Goal: Task Accomplishment & Management: Use online tool/utility

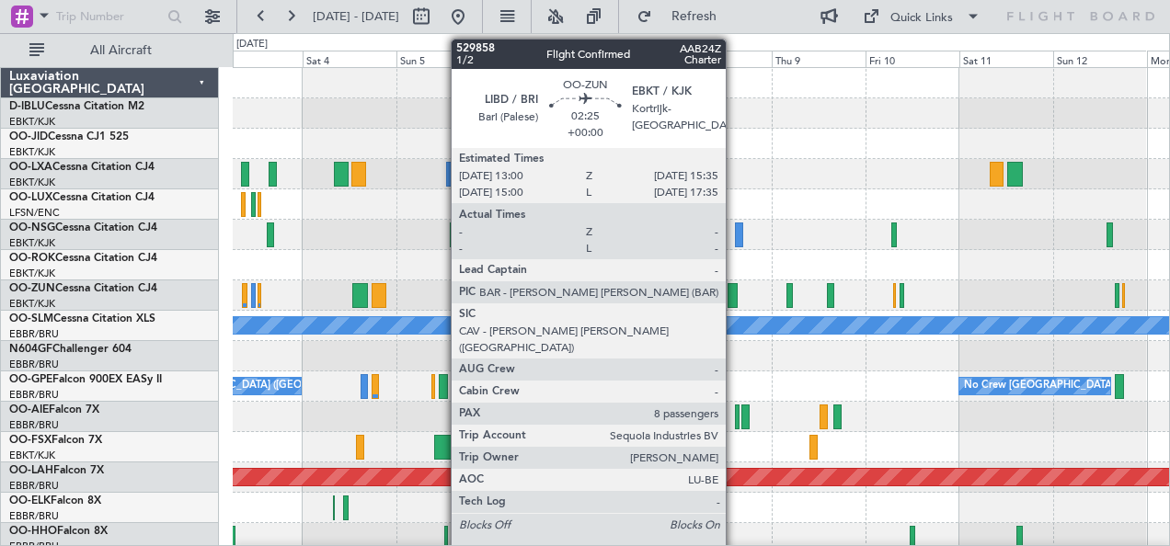
click at [735, 292] on div at bounding box center [732, 295] width 10 height 25
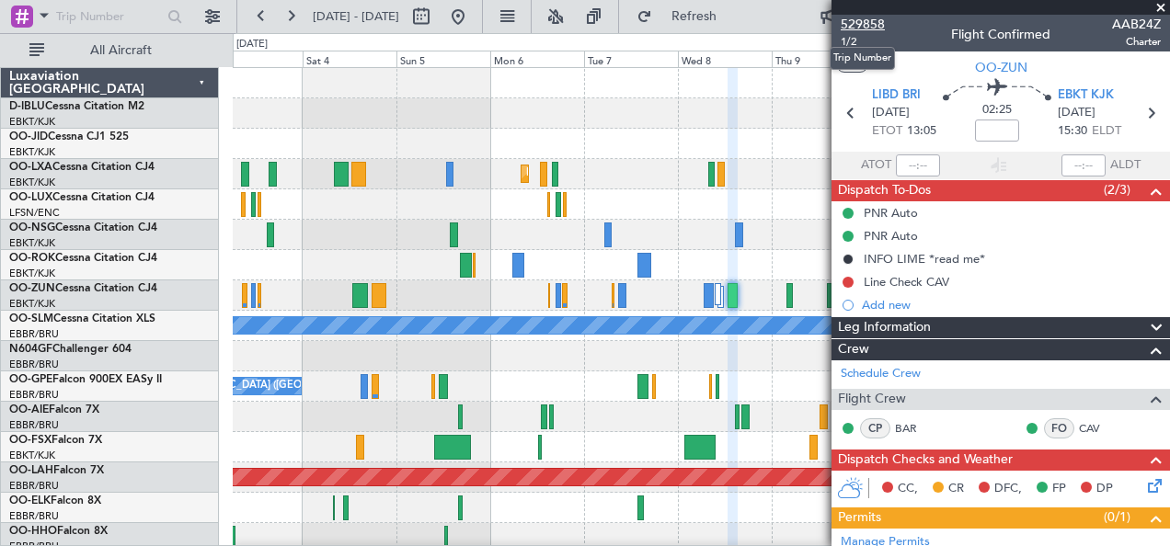
click at [861, 18] on span "529858" at bounding box center [863, 24] width 44 height 19
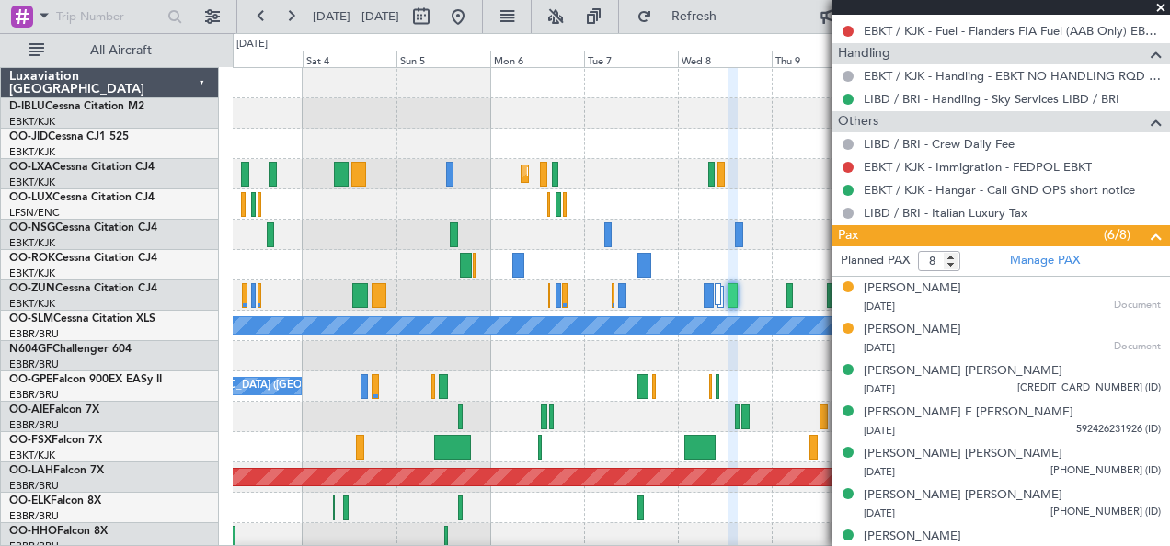
scroll to position [734, 0]
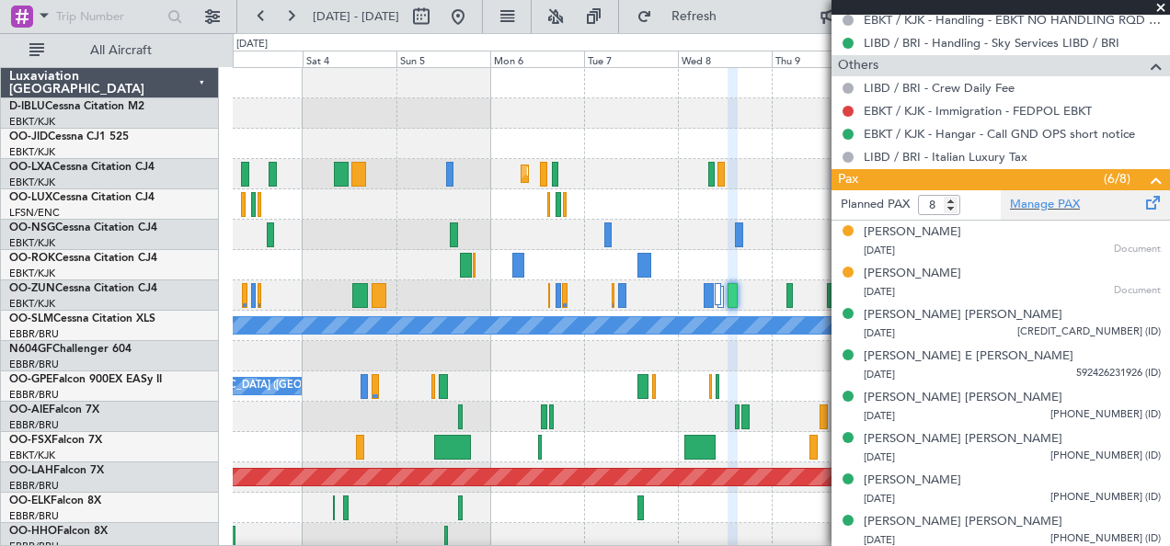
click at [1044, 210] on div "Manage PAX" at bounding box center [1085, 204] width 169 height 29
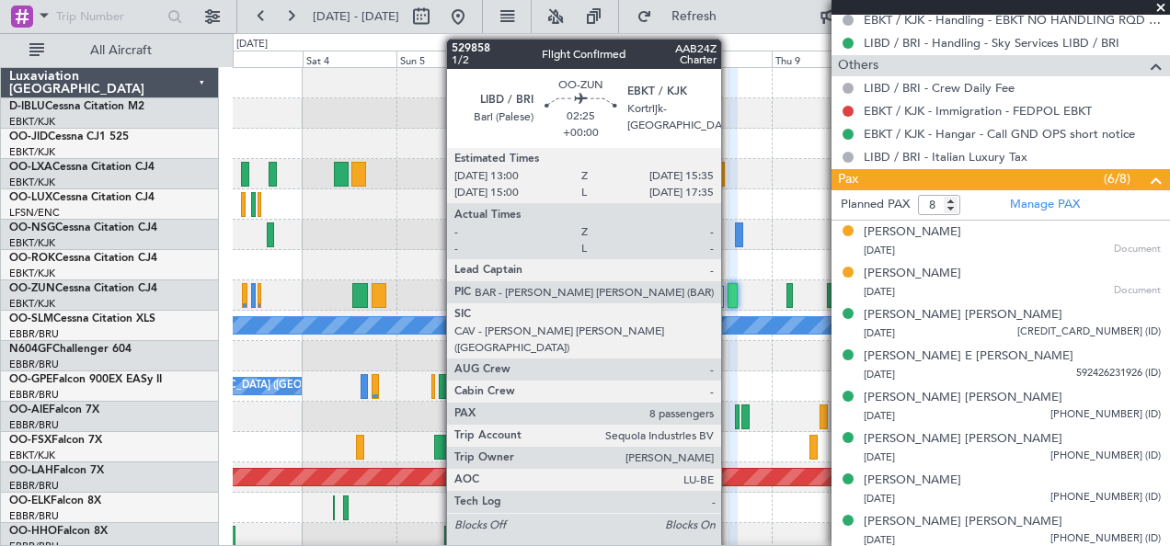
click at [730, 303] on div at bounding box center [732, 295] width 10 height 25
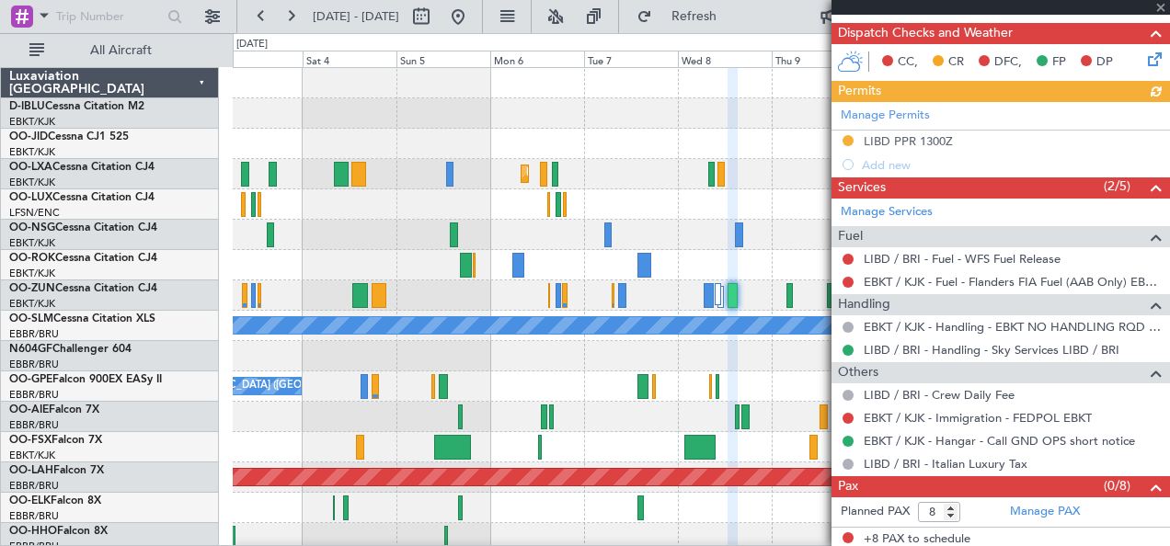
scroll to position [0, 0]
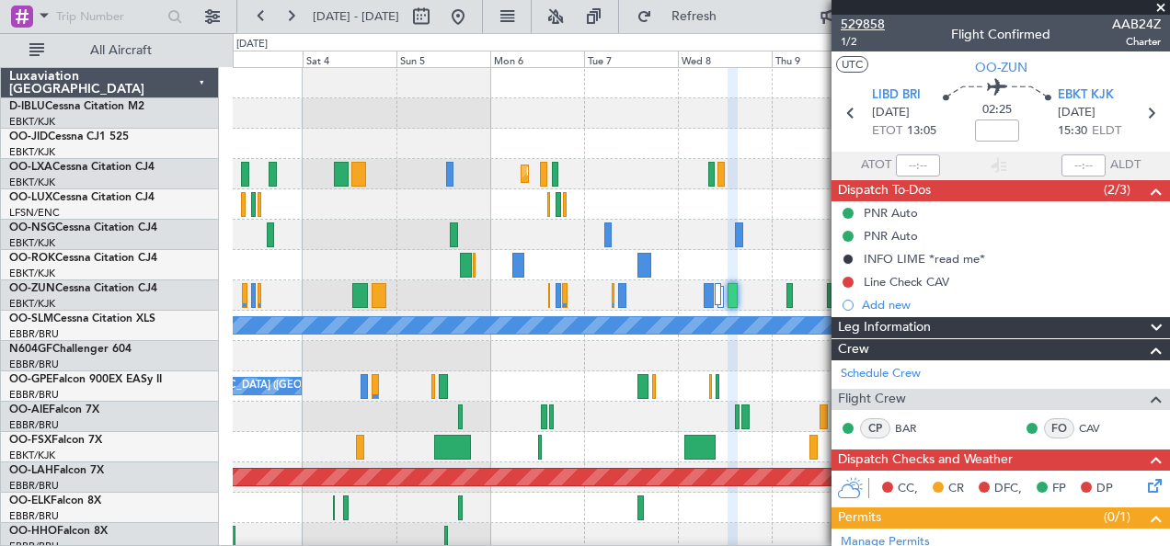
click at [867, 21] on span "529858" at bounding box center [863, 24] width 44 height 19
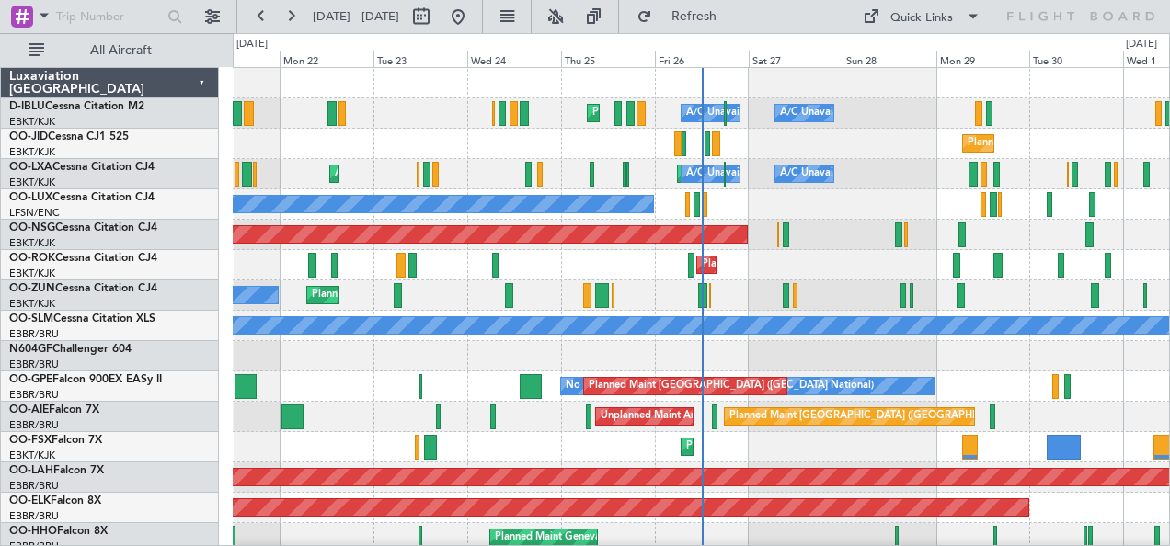
click at [384, 400] on div "No Crew [GEOGRAPHIC_DATA] ([GEOGRAPHIC_DATA] National) Planned Maint [GEOGRAPHI…" at bounding box center [701, 387] width 937 height 30
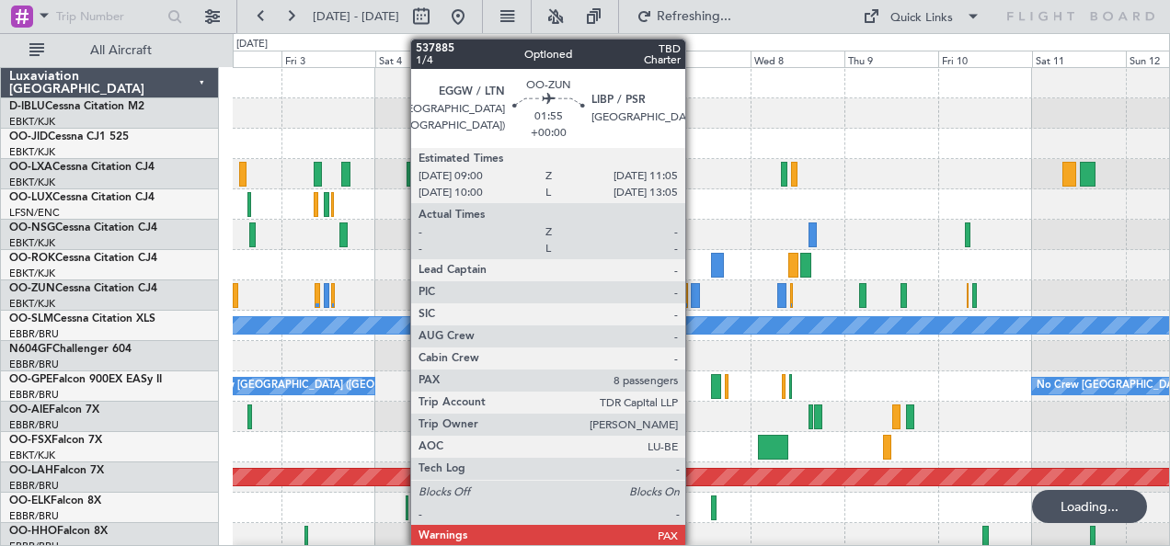
click at [694, 296] on div at bounding box center [695, 295] width 8 height 25
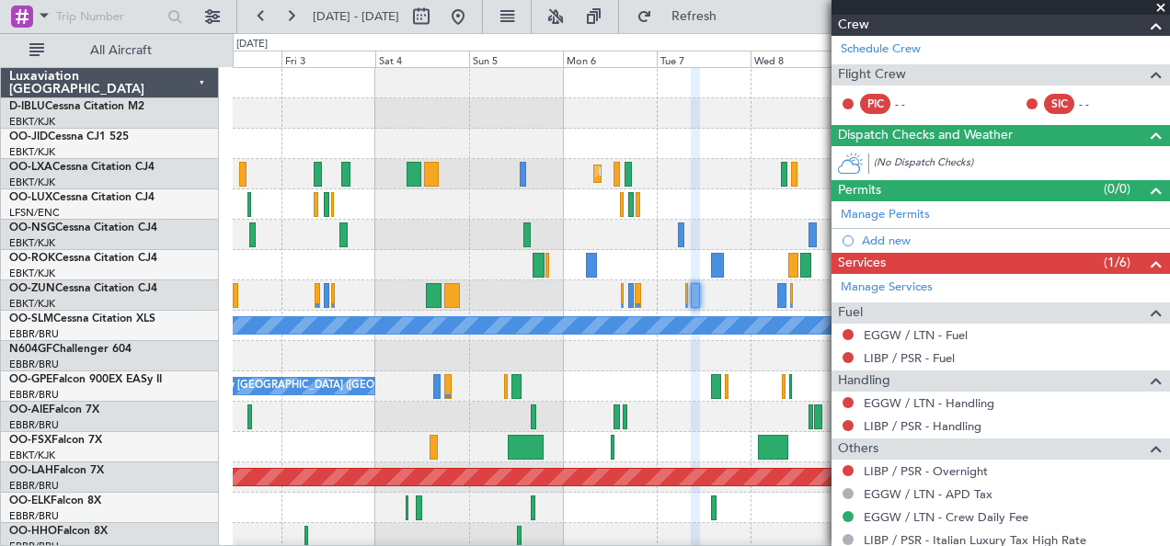
scroll to position [234, 0]
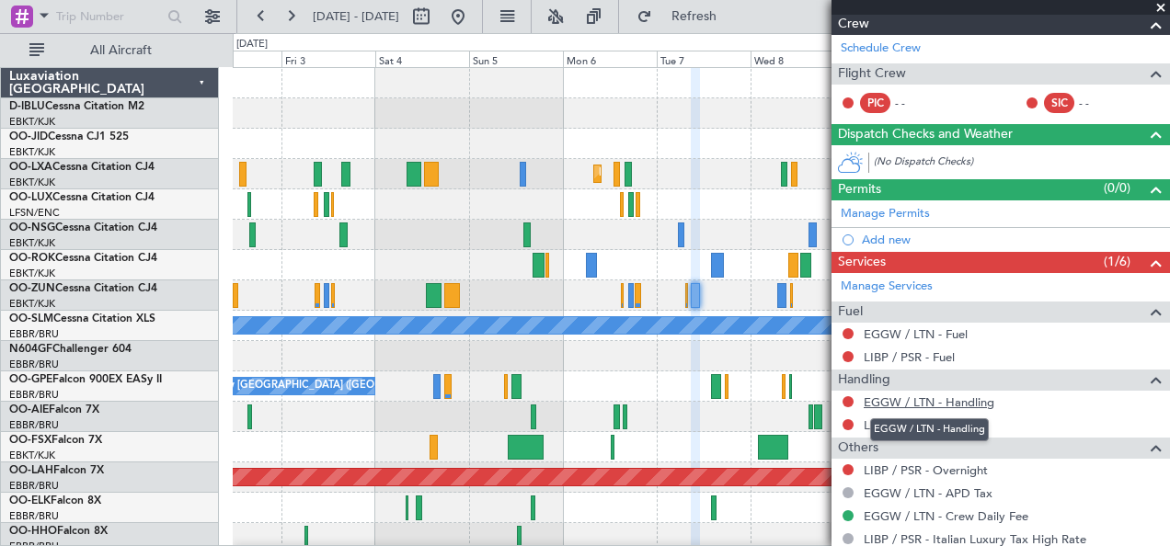
click at [922, 400] on link "EGGW / LTN - Handling" at bounding box center [929, 403] width 131 height 16
click at [936, 419] on link "LIBP / PSR - Handling" at bounding box center [923, 426] width 118 height 16
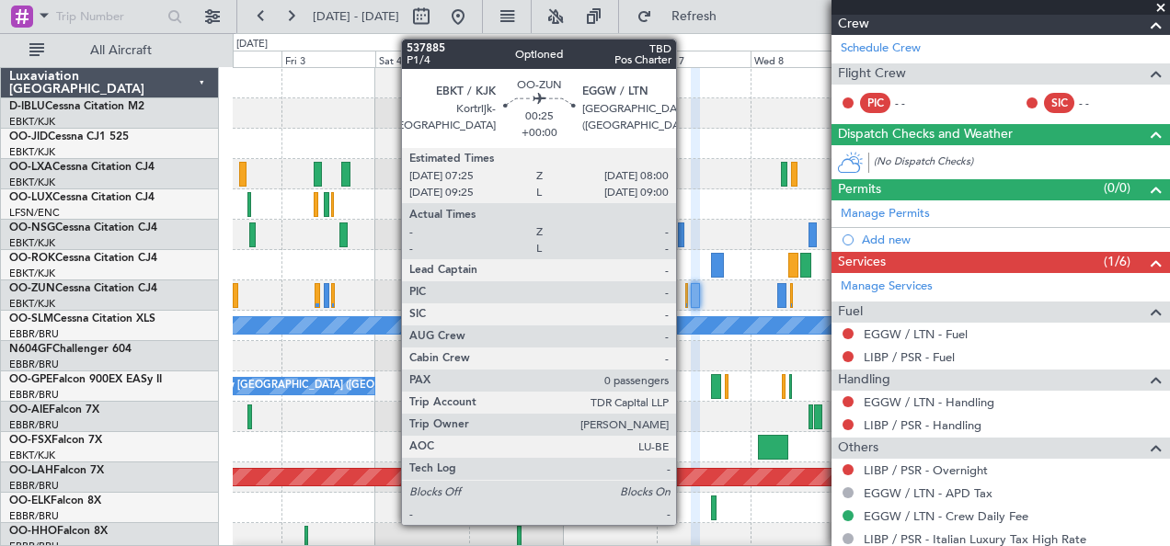
click at [685, 300] on div at bounding box center [686, 295] width 3 height 25
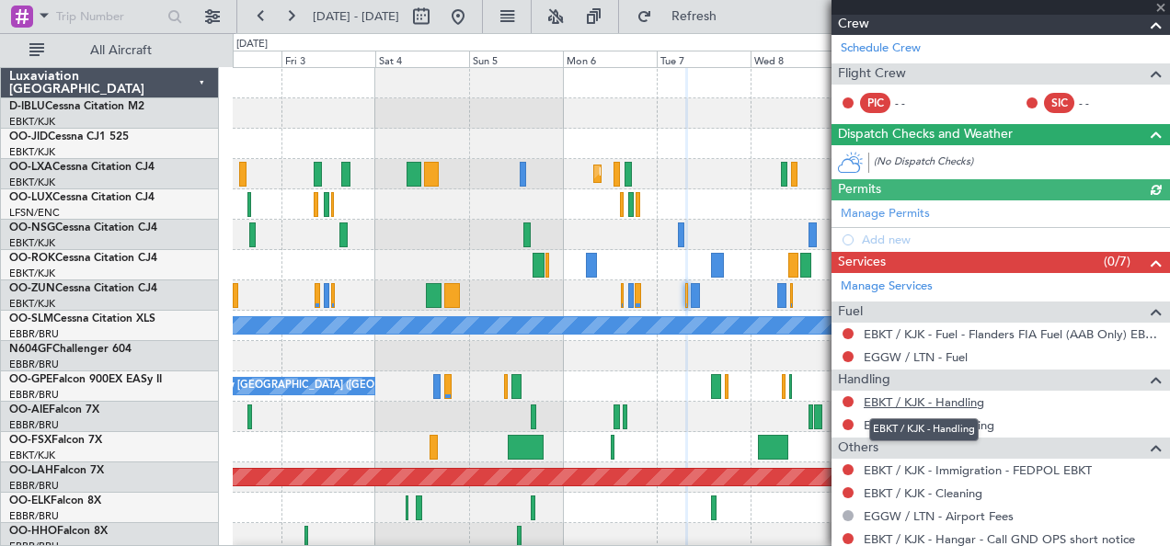
click at [877, 403] on link "EBKT / KJK - Handling" at bounding box center [924, 403] width 120 height 16
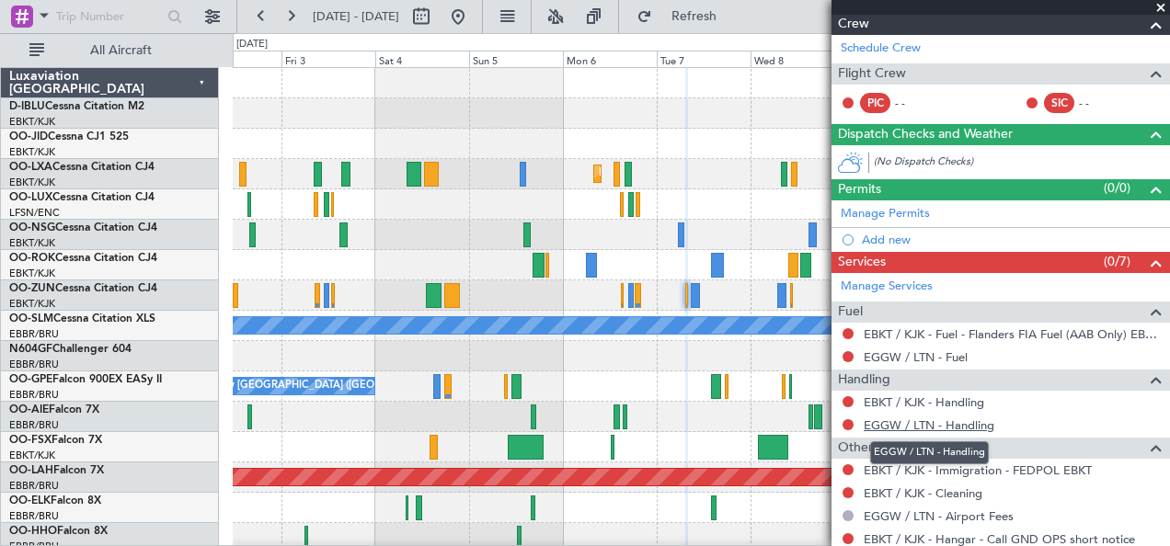
click at [937, 423] on link "EGGW / LTN - Handling" at bounding box center [929, 426] width 131 height 16
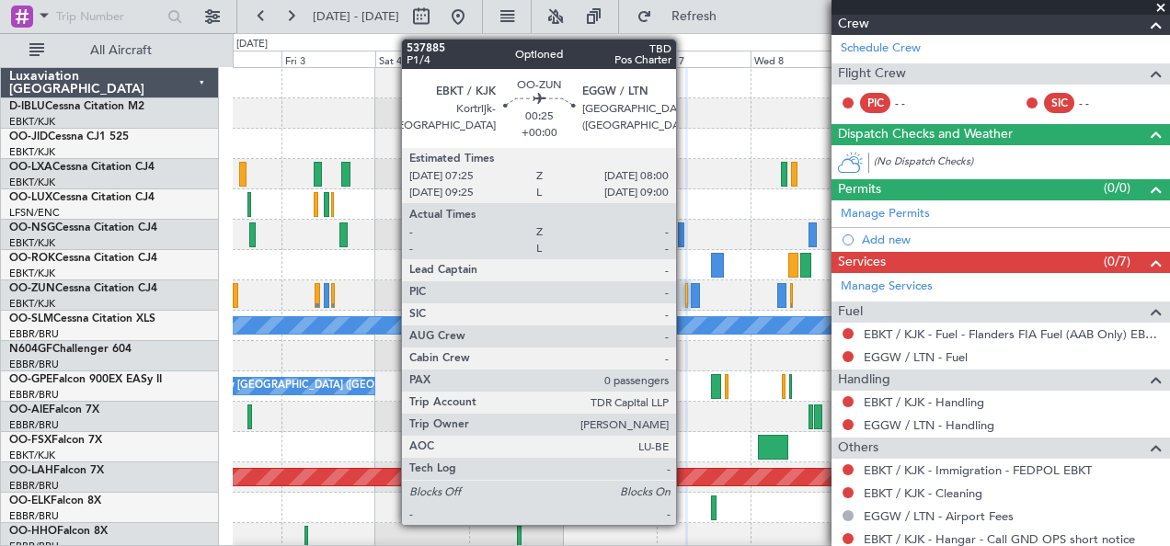
click at [685, 292] on div at bounding box center [686, 295] width 3 height 25
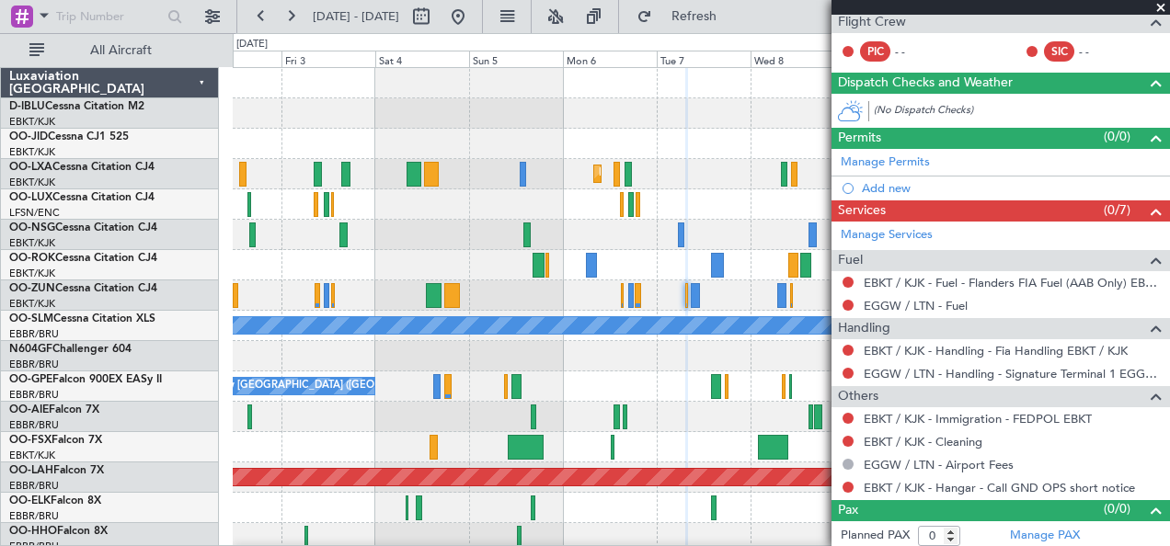
scroll to position [0, 0]
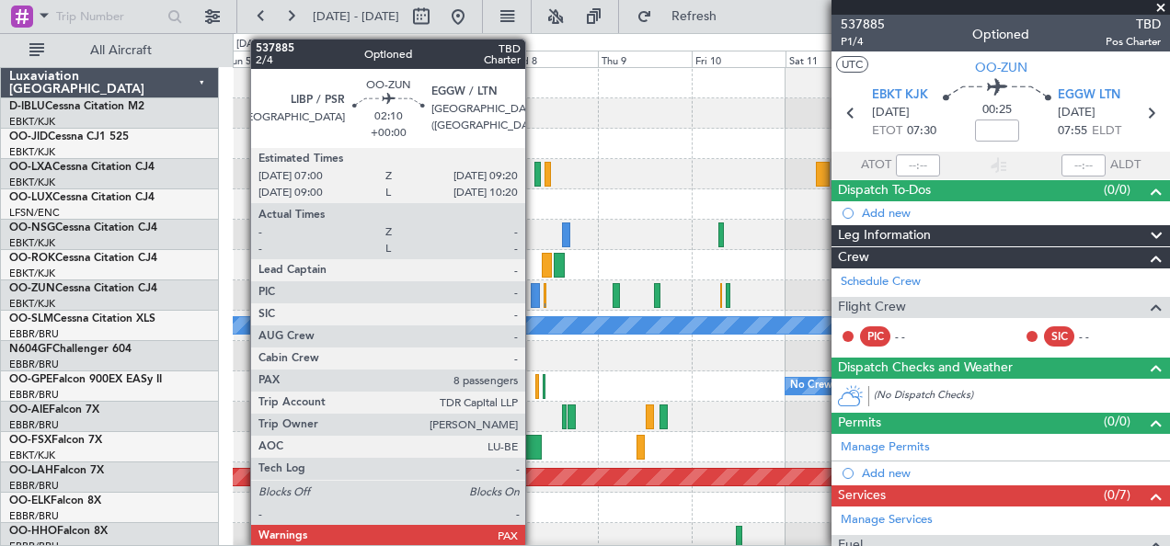
click at [534, 291] on div at bounding box center [535, 295] width 9 height 25
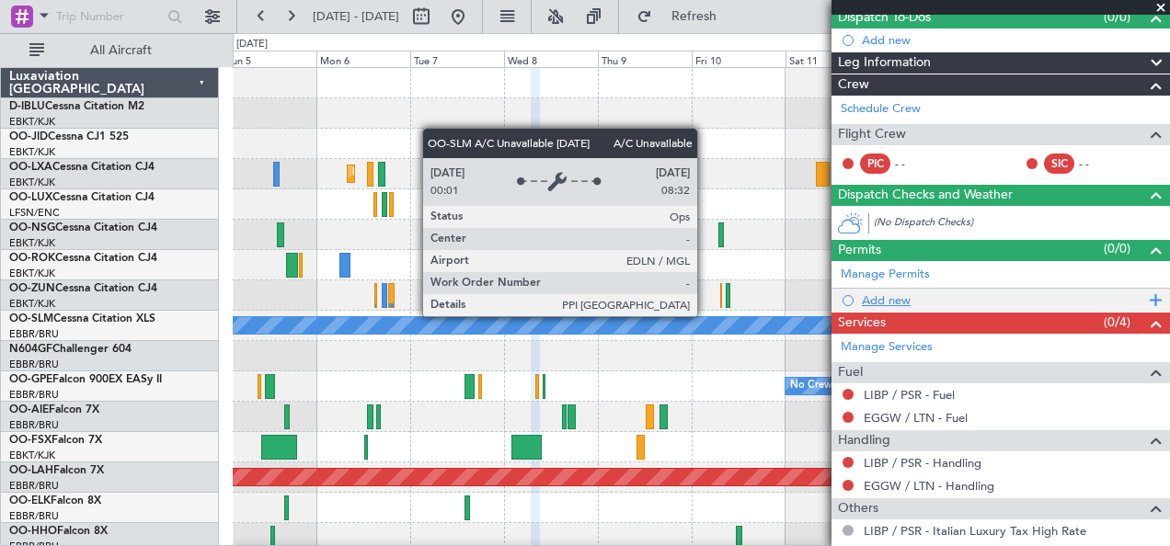
scroll to position [200, 0]
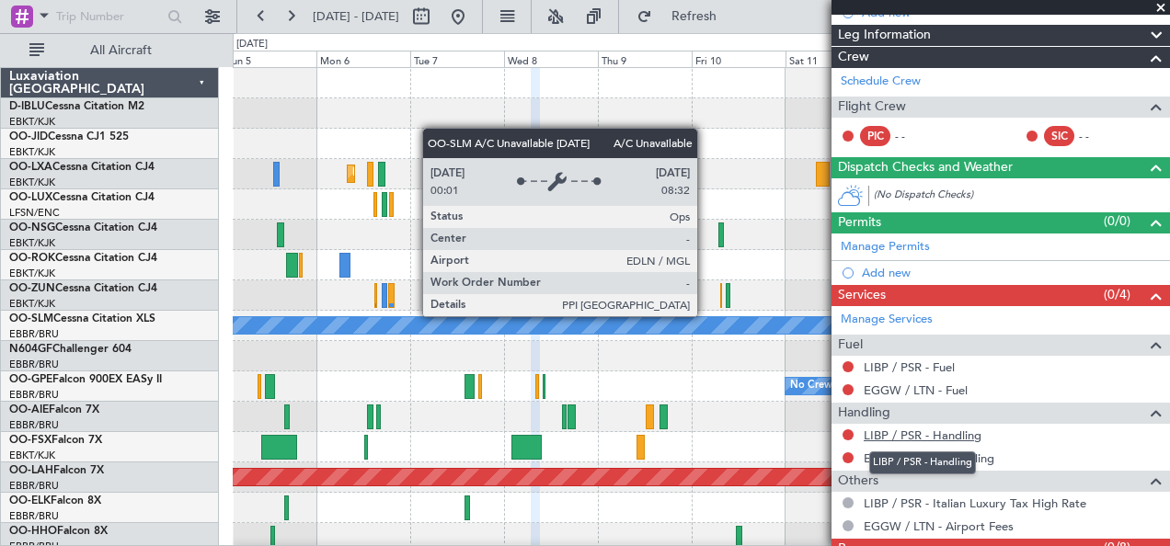
click at [925, 433] on link "LIBP / PSR - Handling" at bounding box center [923, 436] width 118 height 16
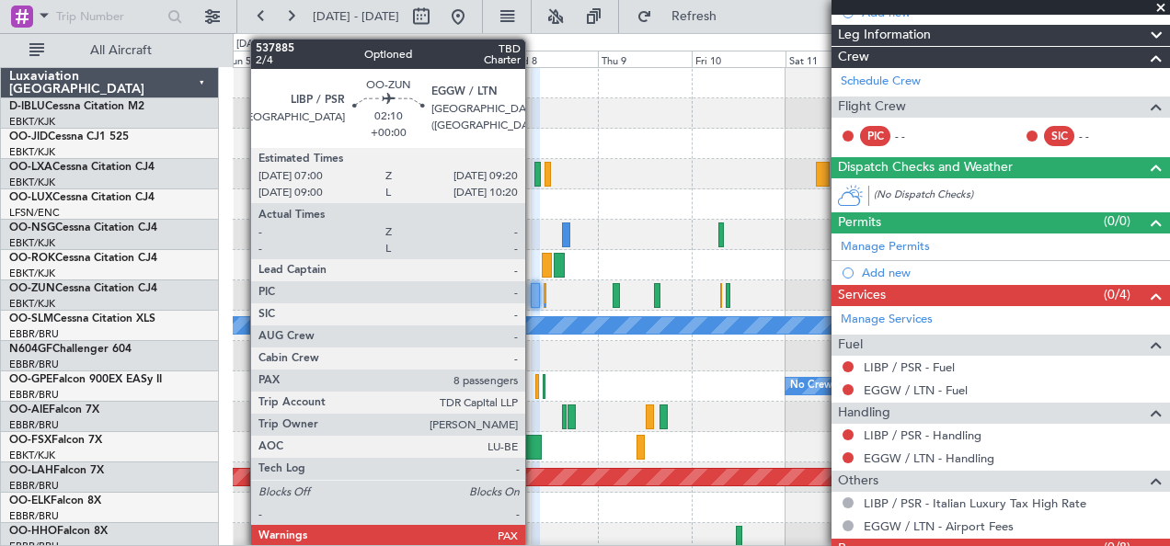
click at [534, 298] on div at bounding box center [535, 295] width 9 height 25
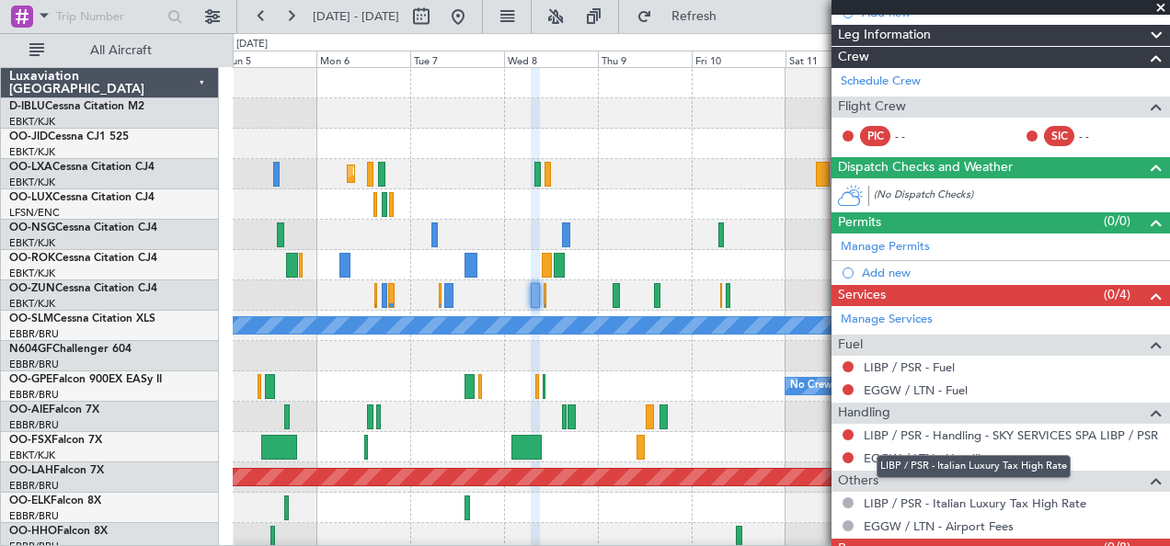
click at [906, 452] on mat-tooltip-component "LIBP / PSR - Italian Luxury Tax High Rate" at bounding box center [974, 466] width 220 height 49
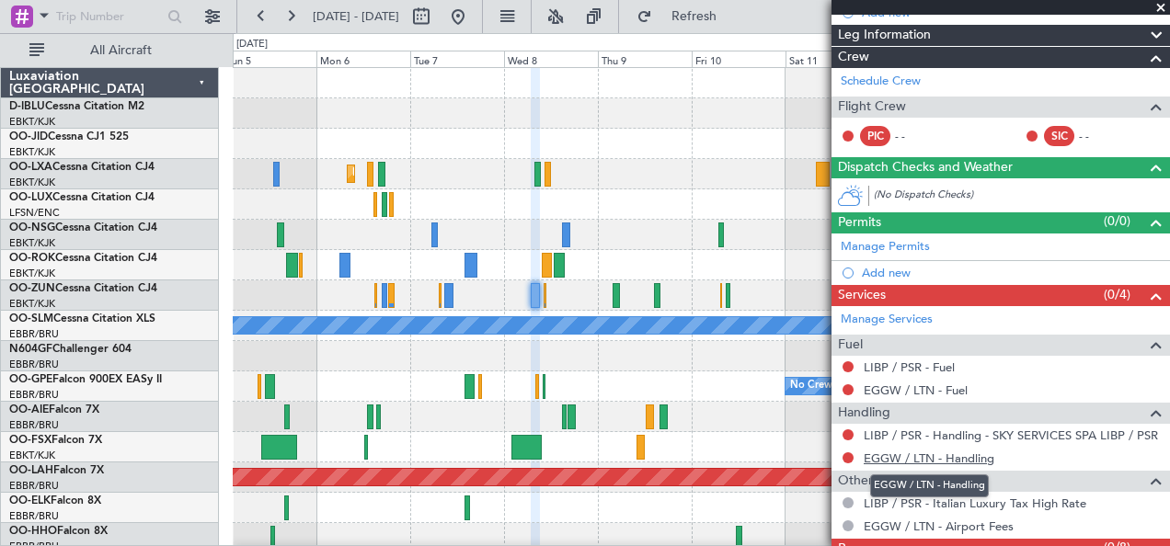
click at [903, 452] on link "EGGW / LTN - Handling" at bounding box center [929, 459] width 131 height 16
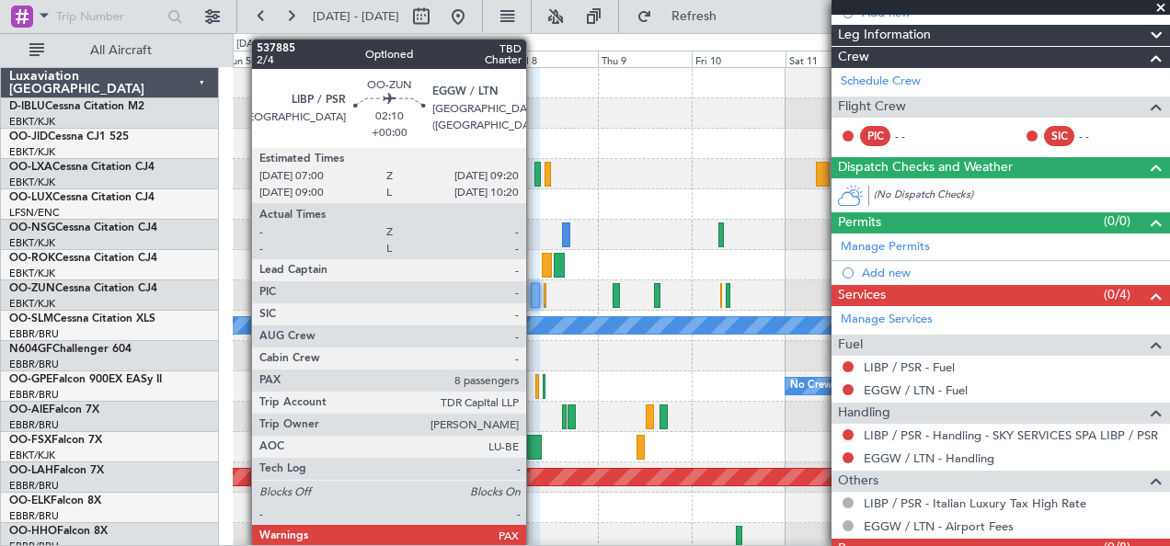
click at [535, 288] on div at bounding box center [535, 295] width 9 height 25
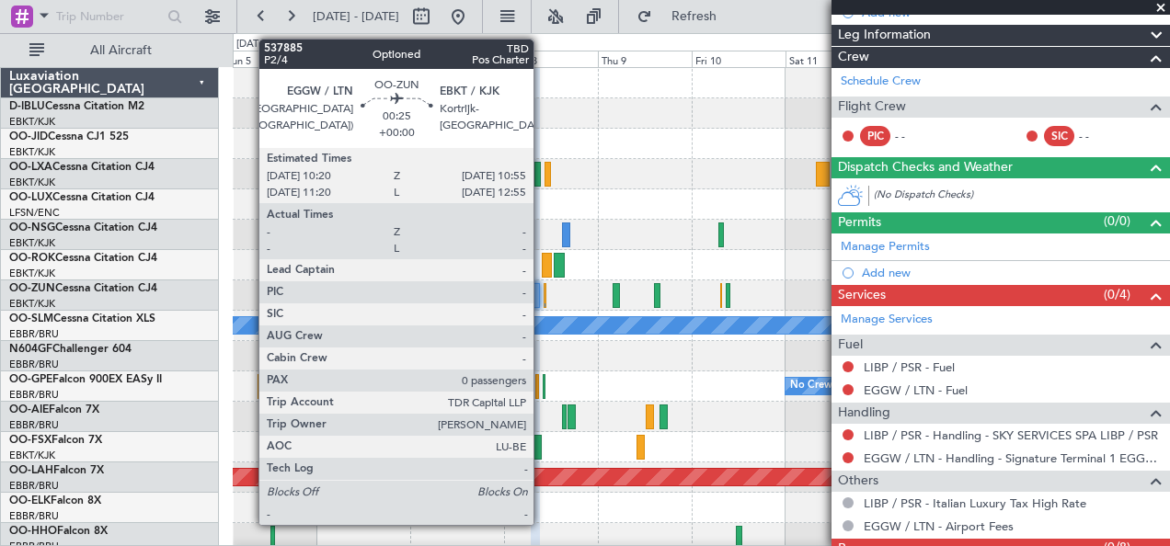
click at [544, 290] on div at bounding box center [545, 295] width 3 height 25
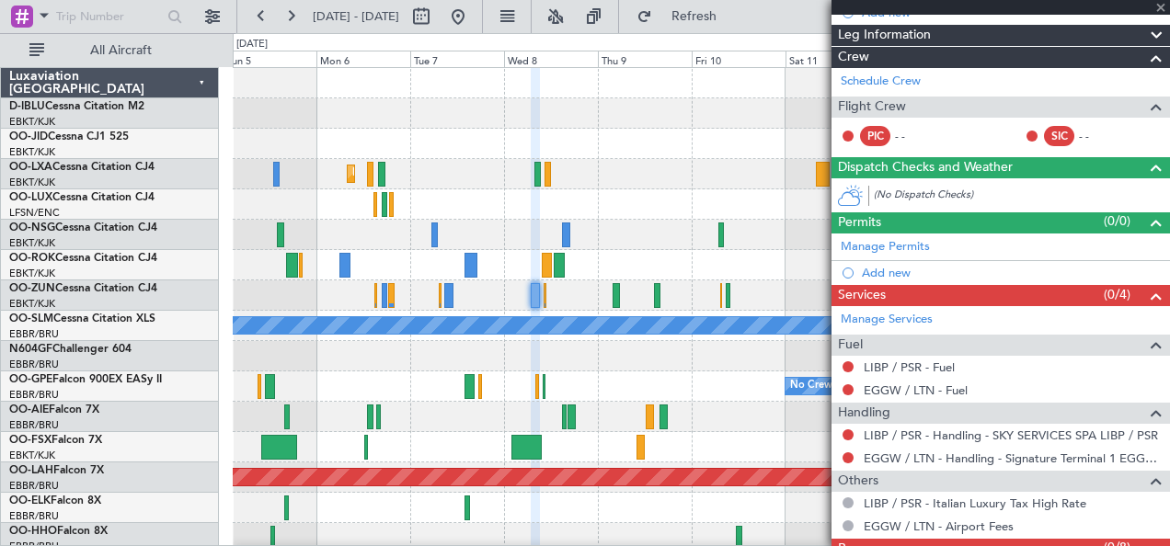
type input "0"
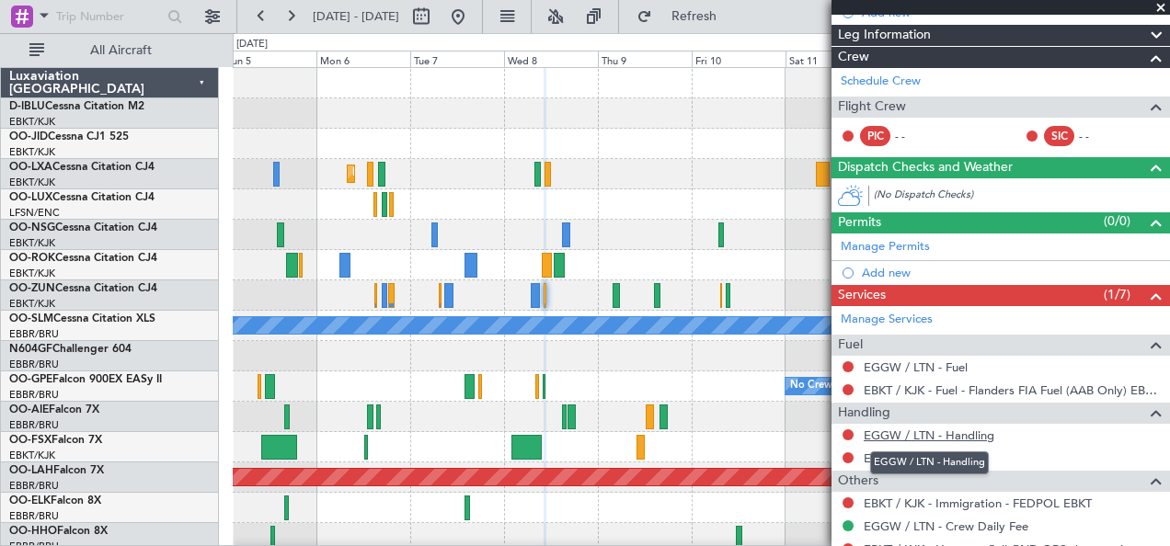
click at [910, 432] on link "EGGW / LTN - Handling" at bounding box center [929, 436] width 131 height 16
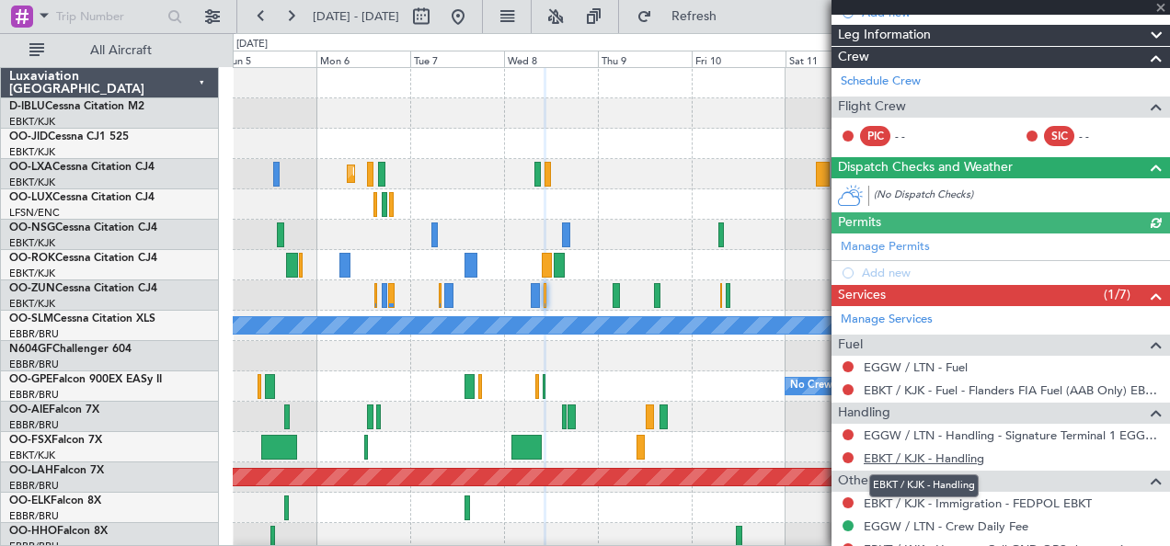
click at [930, 456] on link "EBKT / KJK - Handling" at bounding box center [924, 459] width 120 height 16
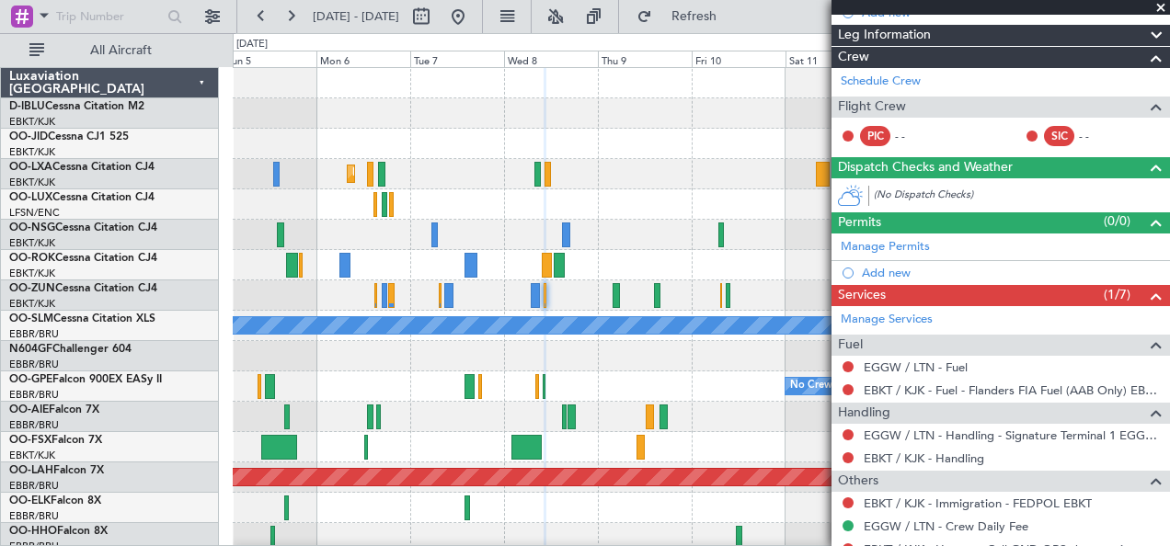
scroll to position [0, 0]
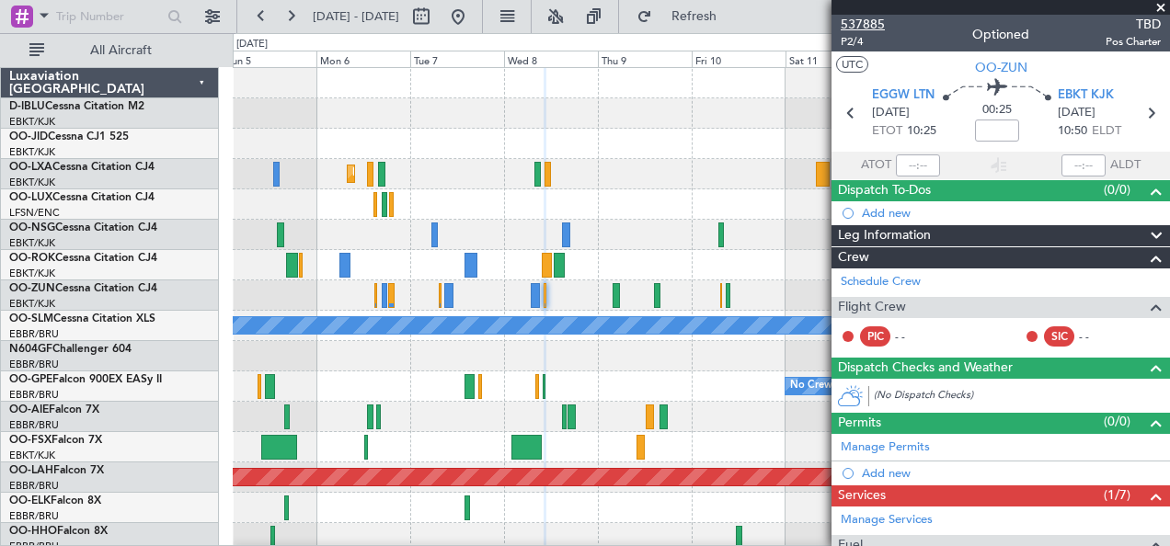
click at [865, 17] on span "537885" at bounding box center [863, 24] width 44 height 19
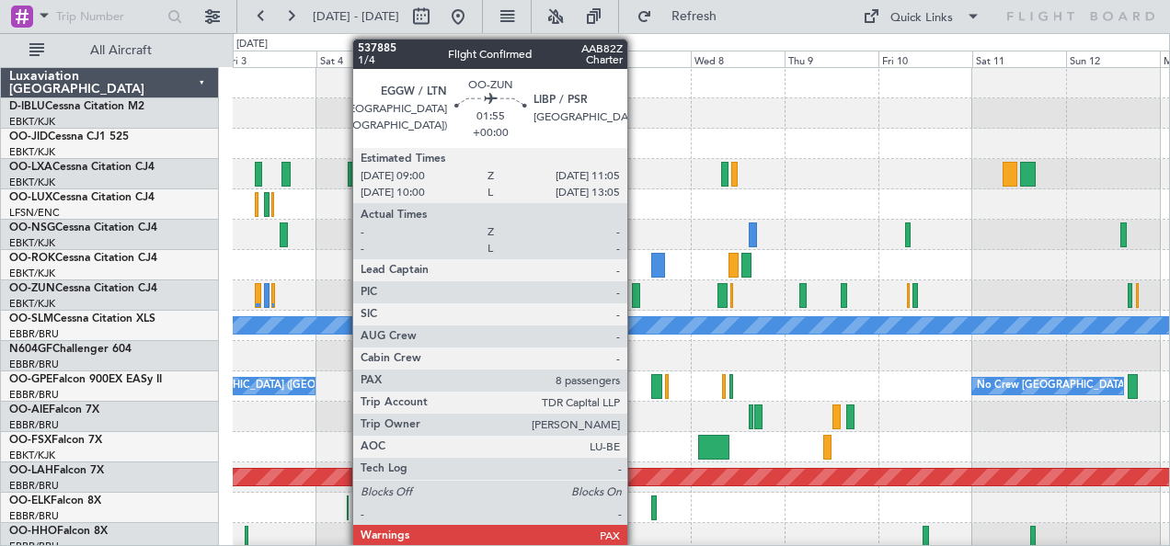
click at [636, 296] on div at bounding box center [636, 295] width 8 height 25
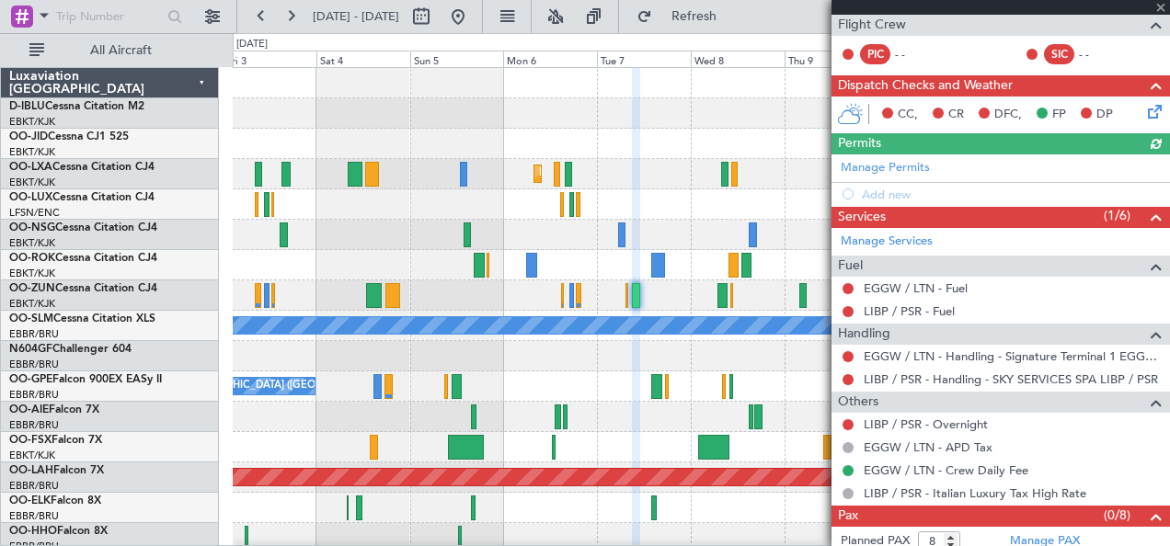
scroll to position [427, 0]
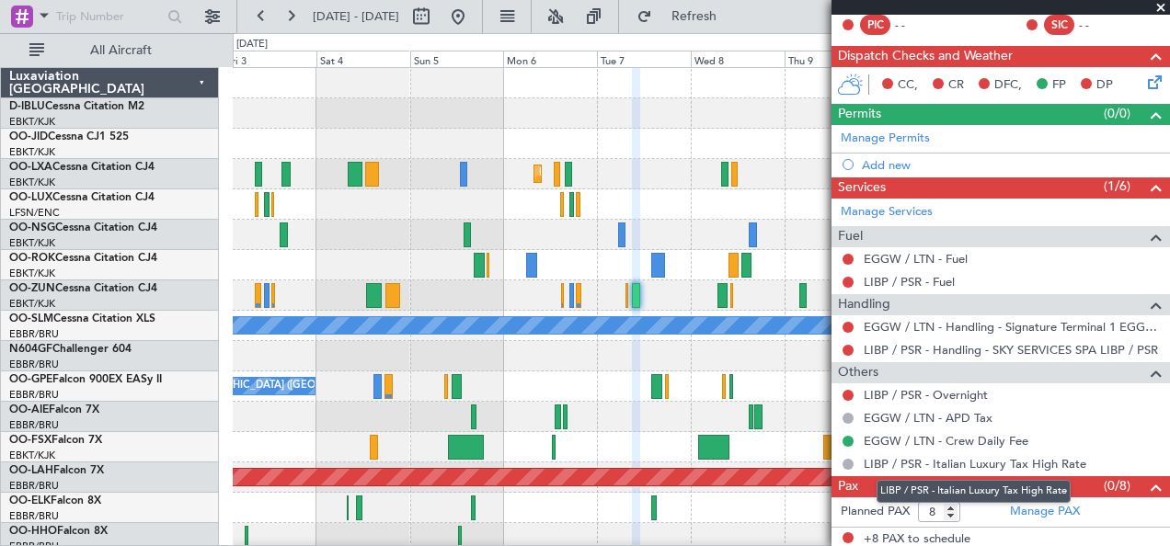
click at [1042, 508] on mat-tooltip-component "LIBP / PSR - Italian Luxury Tax High Rate" at bounding box center [974, 491] width 220 height 49
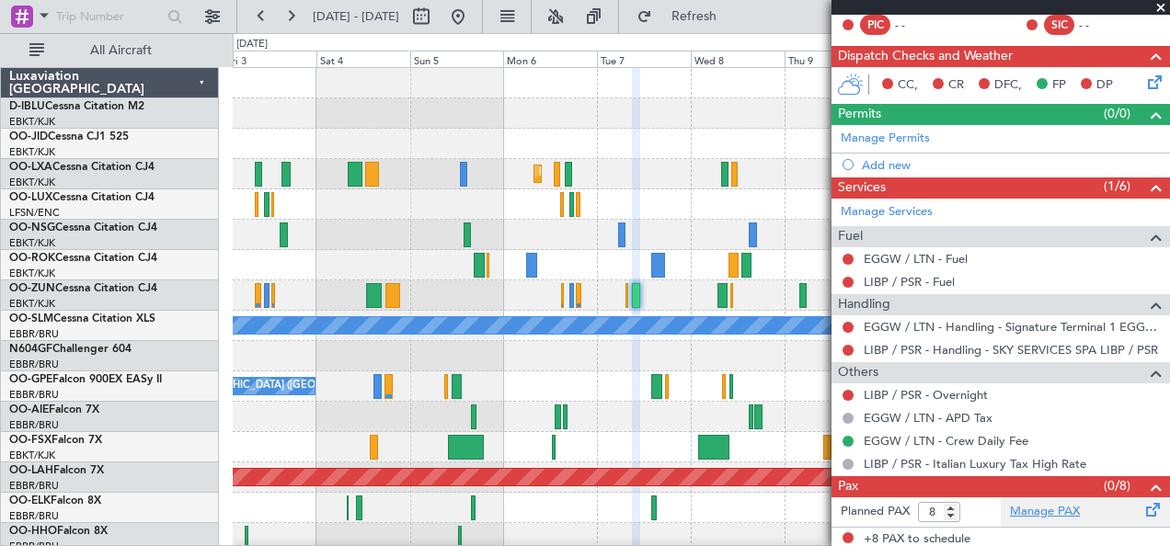
click at [1028, 507] on link "Manage PAX" at bounding box center [1045, 512] width 70 height 18
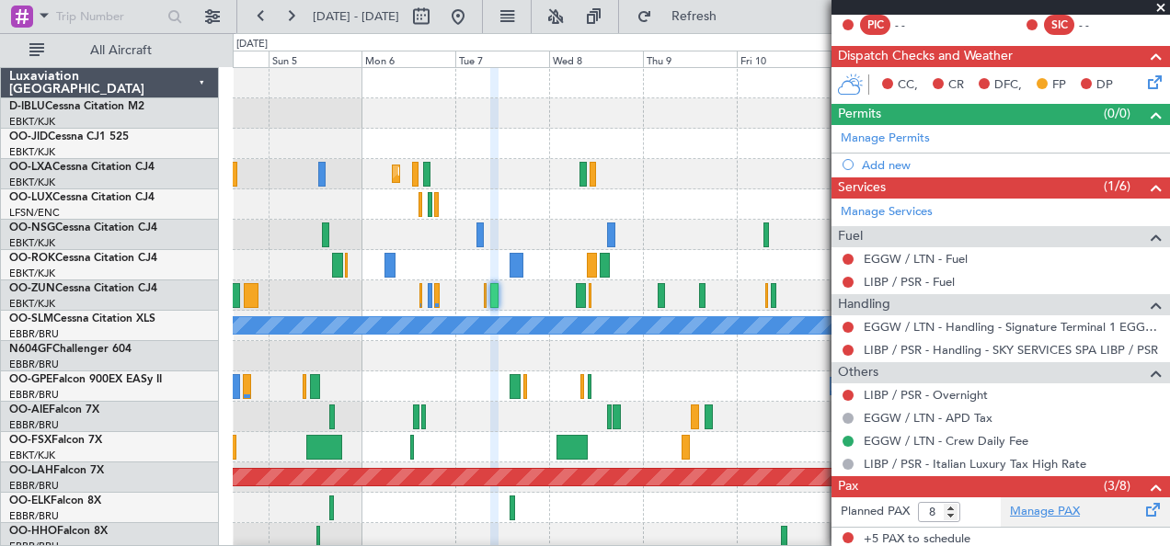
click at [1034, 509] on link "Manage PAX" at bounding box center [1045, 512] width 70 height 18
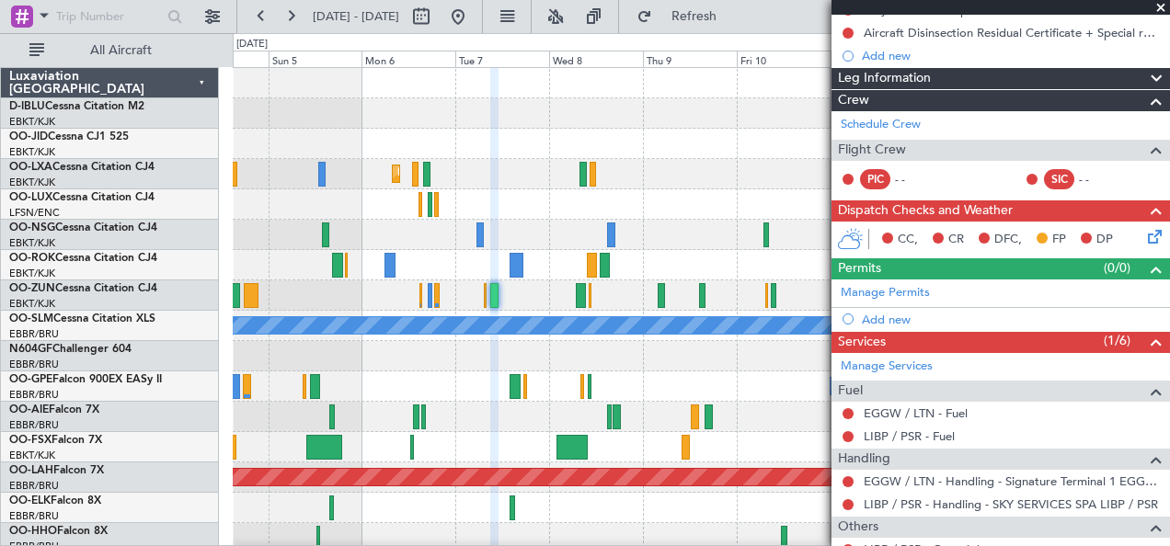
scroll to position [0, 0]
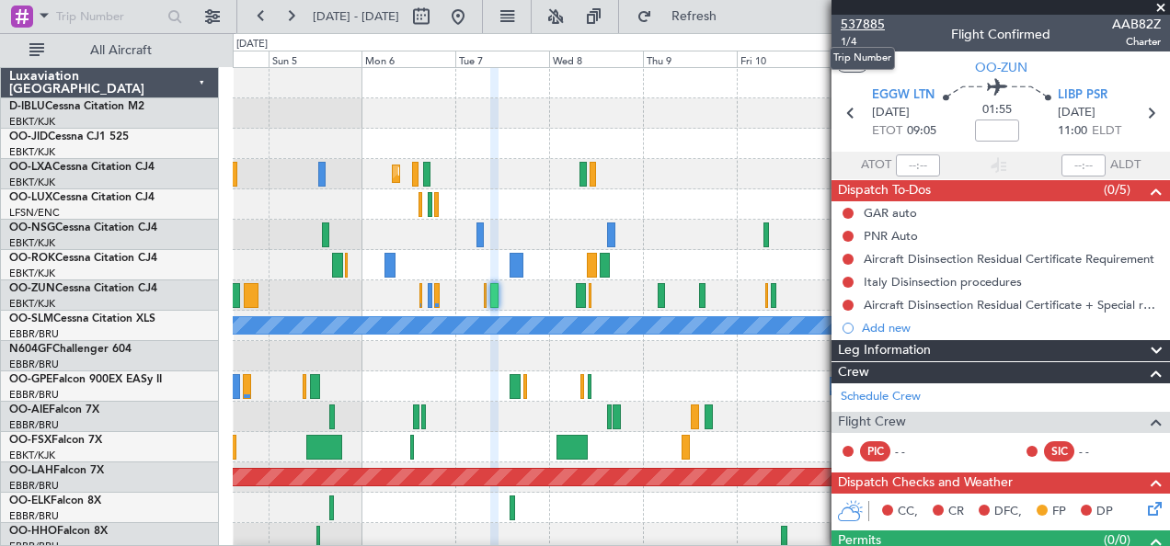
click at [873, 27] on span "537885" at bounding box center [863, 24] width 44 height 19
click at [473, 5] on button at bounding box center [457, 16] width 29 height 29
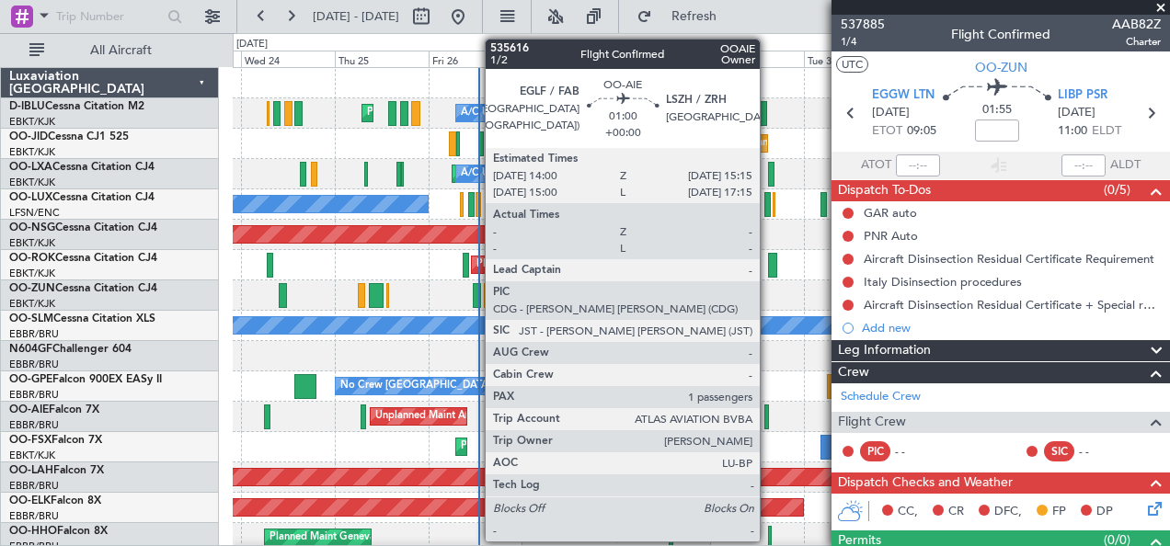
click at [769, 413] on div at bounding box center [767, 417] width 6 height 25
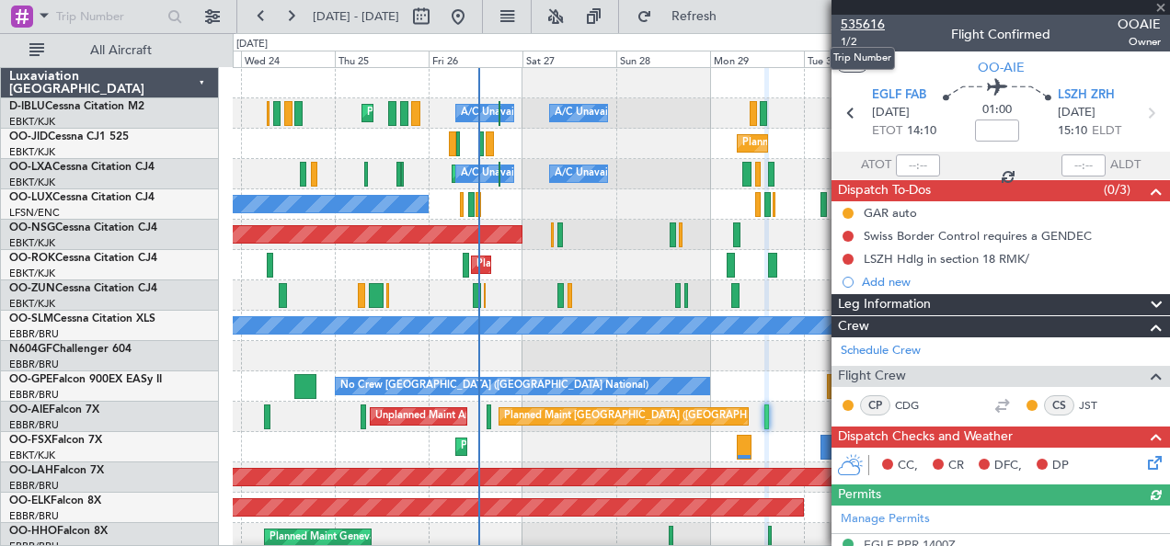
click at [872, 19] on span "535616" at bounding box center [863, 24] width 44 height 19
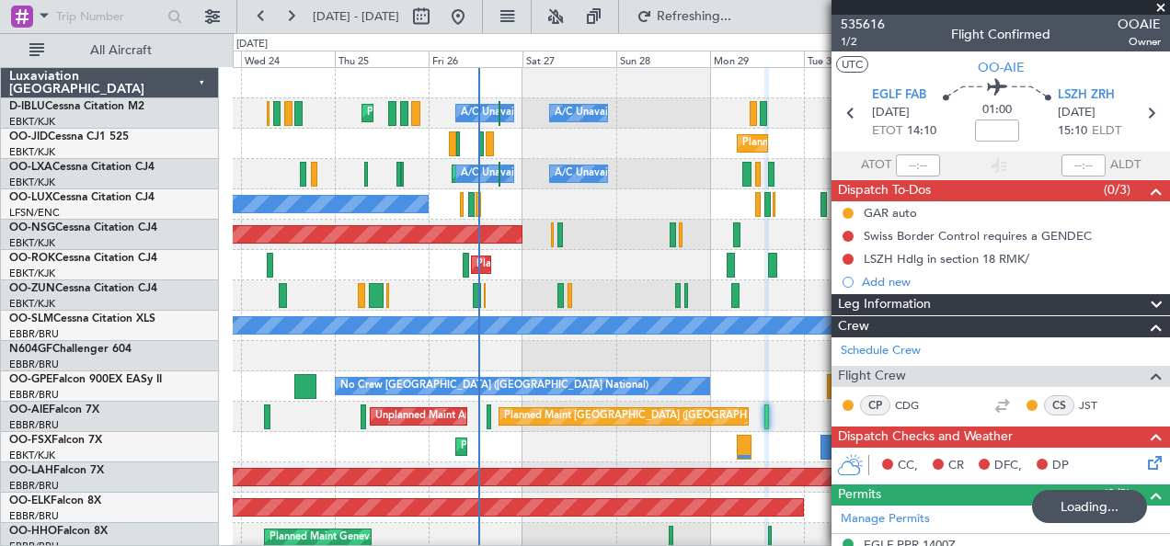
click at [502, 405] on div "Planned Maint [GEOGRAPHIC_DATA] ([GEOGRAPHIC_DATA]) Unplanned Maint Amsterdam (…" at bounding box center [701, 417] width 937 height 30
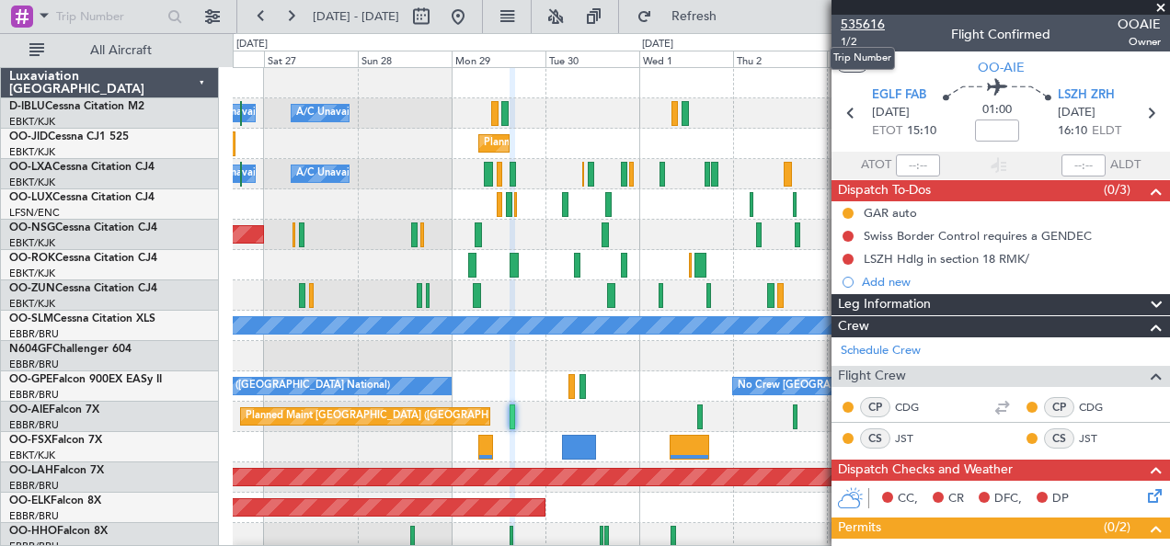
click at [867, 28] on span "535616" at bounding box center [863, 24] width 44 height 19
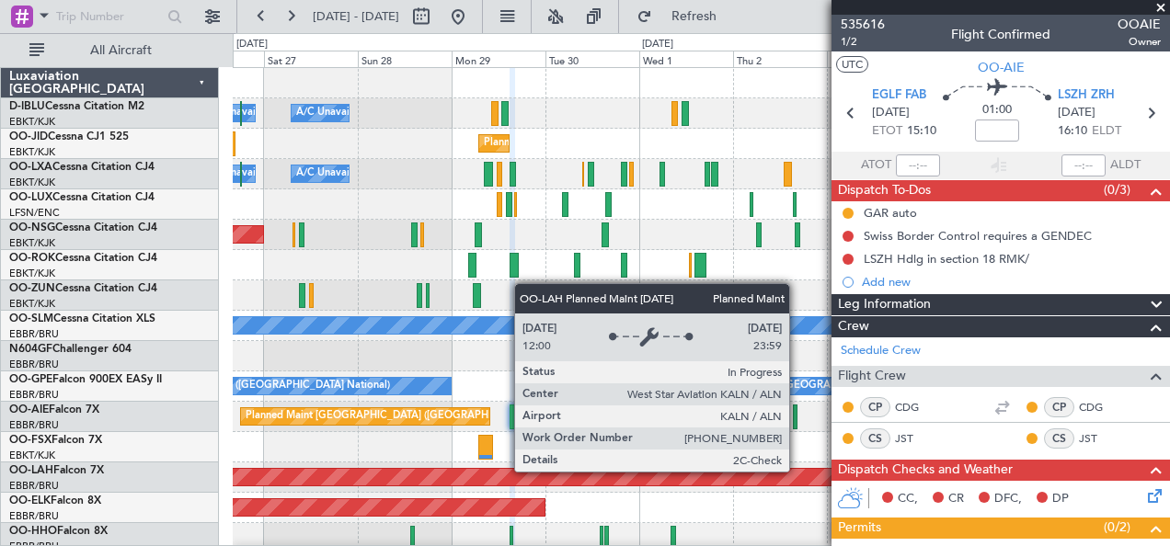
click at [646, 480] on div "Planned Maint [PERSON_NAME]-[GEOGRAPHIC_DATA][PERSON_NAME] ([GEOGRAPHIC_DATA][P…" at bounding box center [701, 477] width 2811 height 17
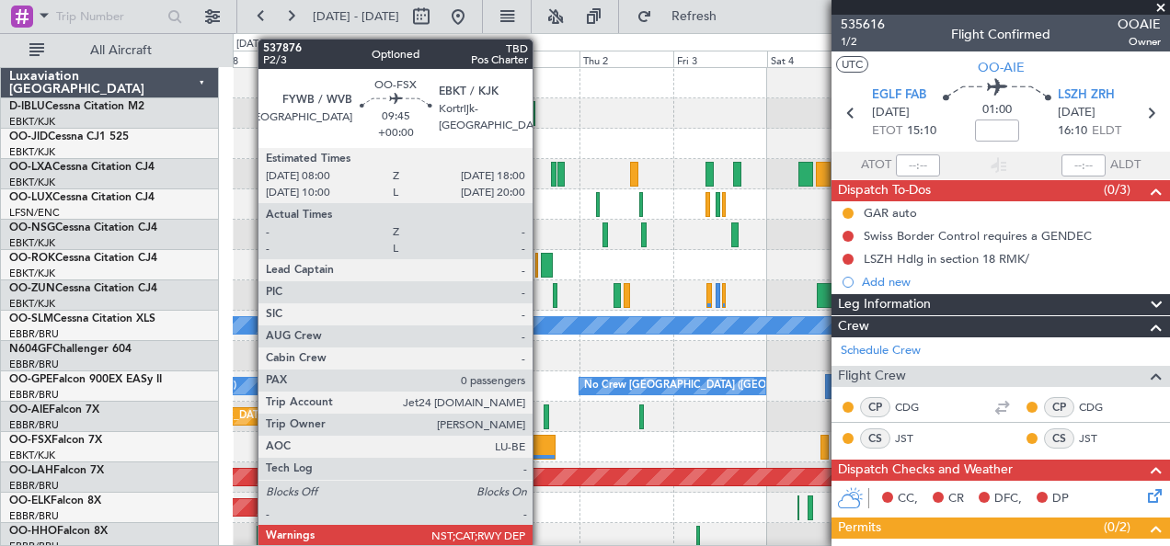
click at [542, 436] on div at bounding box center [536, 447] width 40 height 25
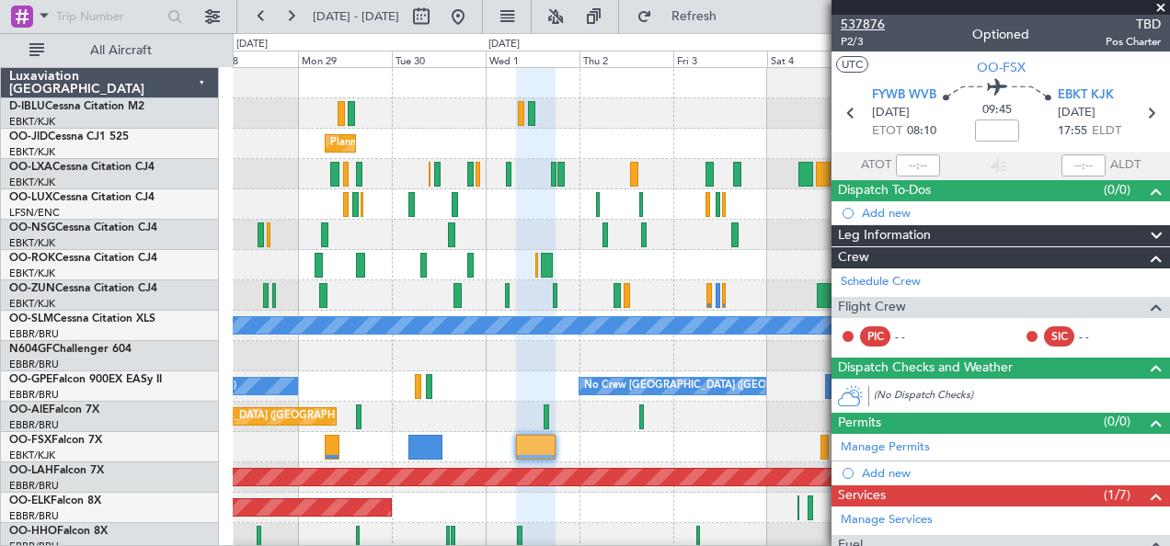
click at [874, 17] on span "537876" at bounding box center [863, 24] width 44 height 19
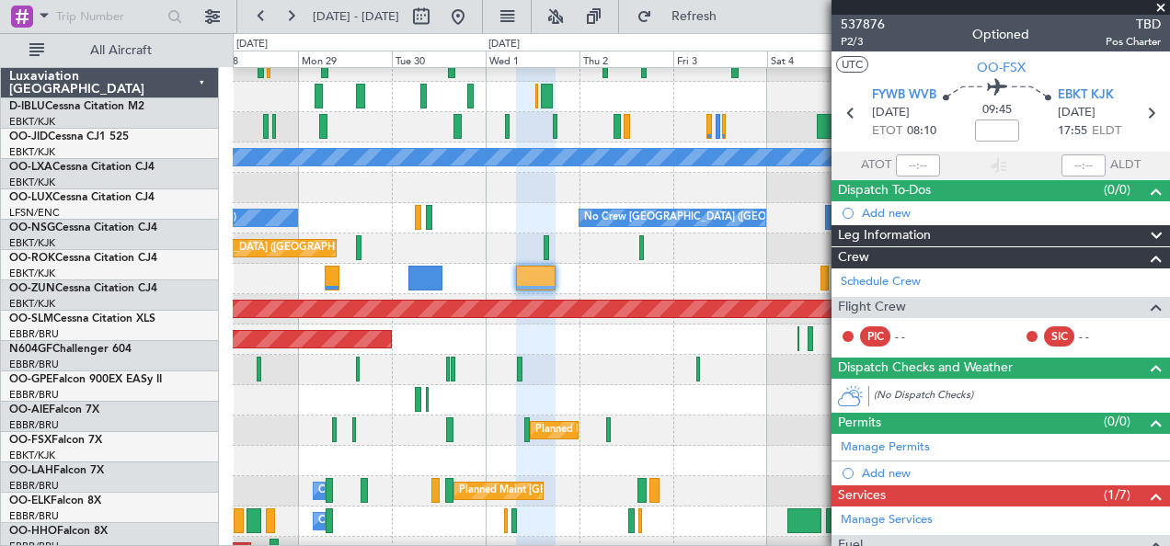
scroll to position [171, 0]
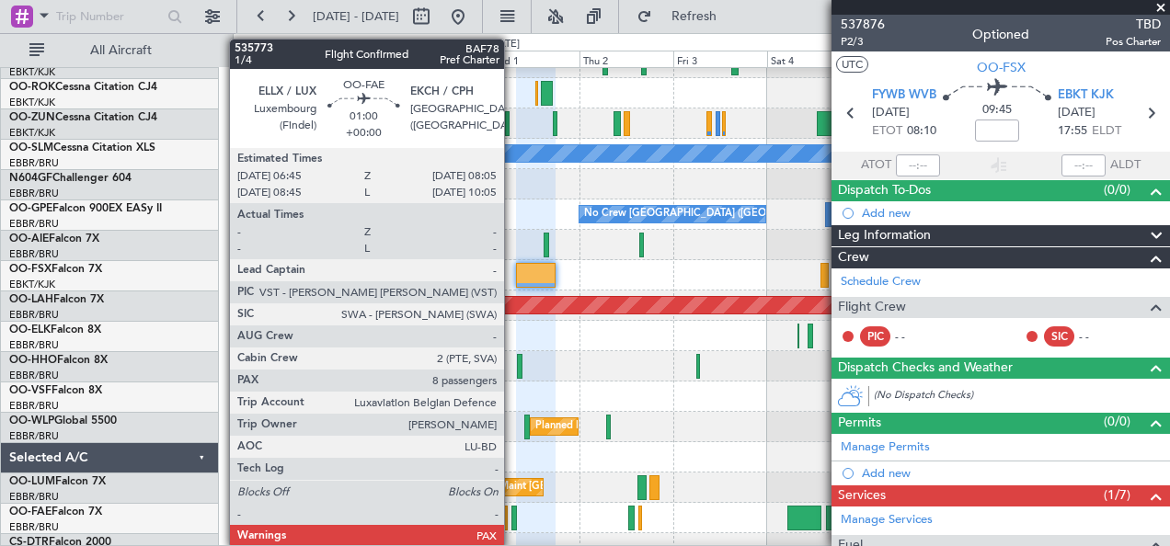
click at [513, 522] on div at bounding box center [514, 518] width 6 height 25
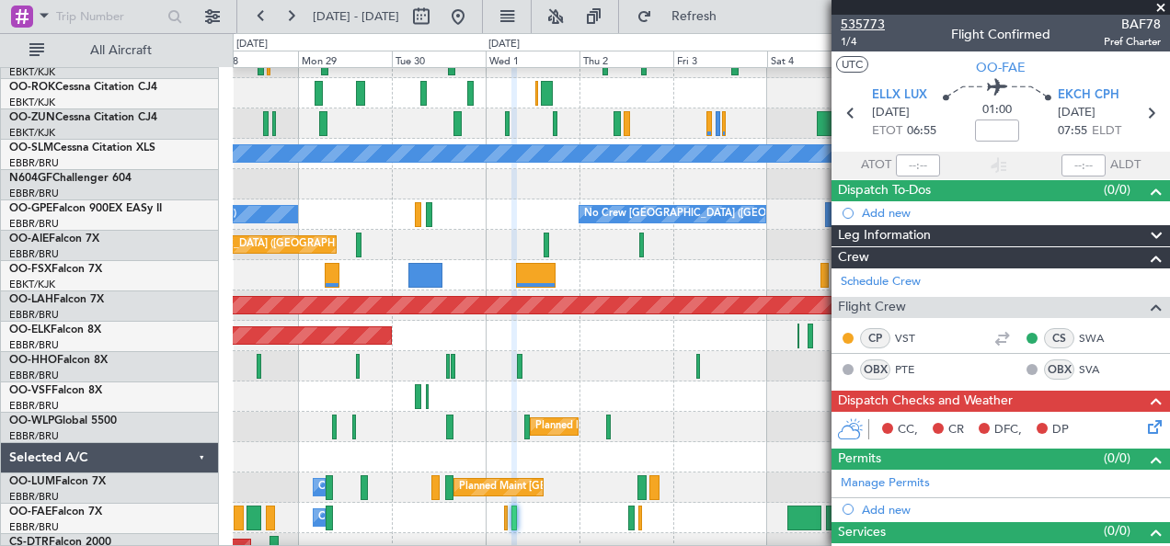
click at [863, 26] on span "535773" at bounding box center [863, 24] width 44 height 19
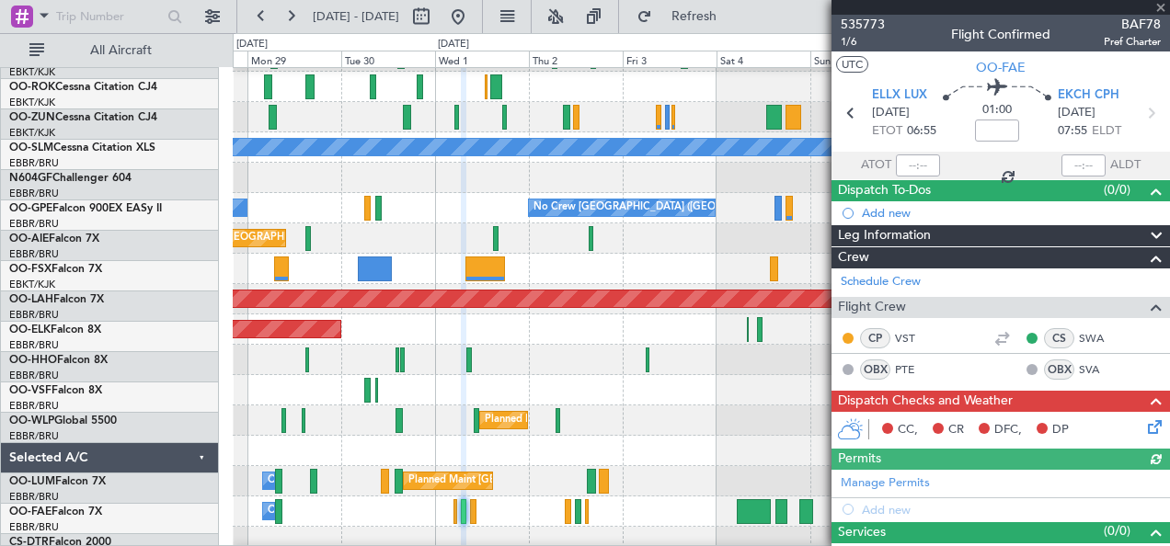
scroll to position [178, 0]
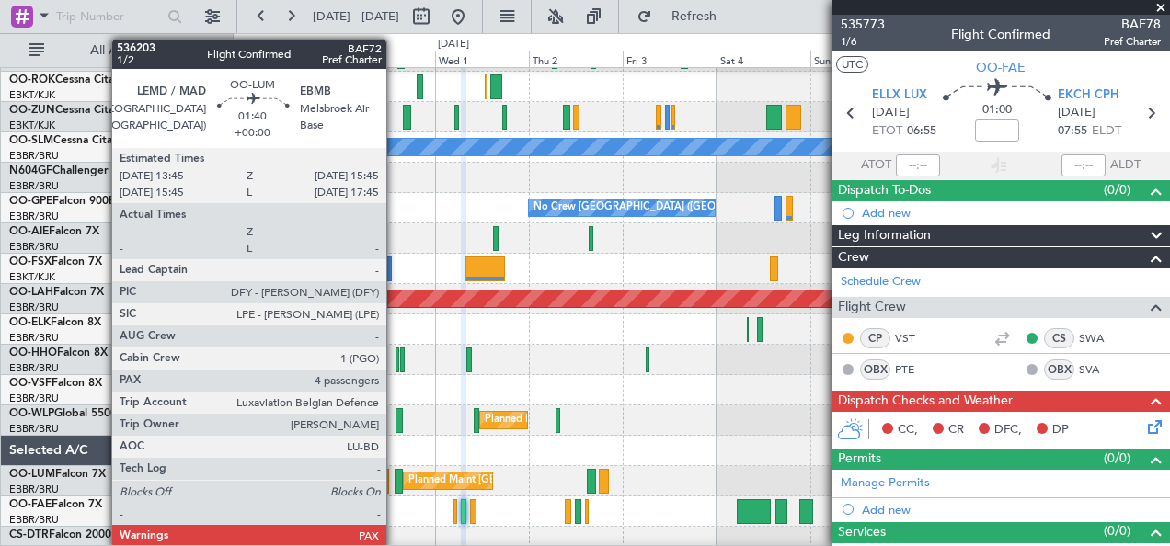
click at [395, 491] on div at bounding box center [399, 481] width 8 height 25
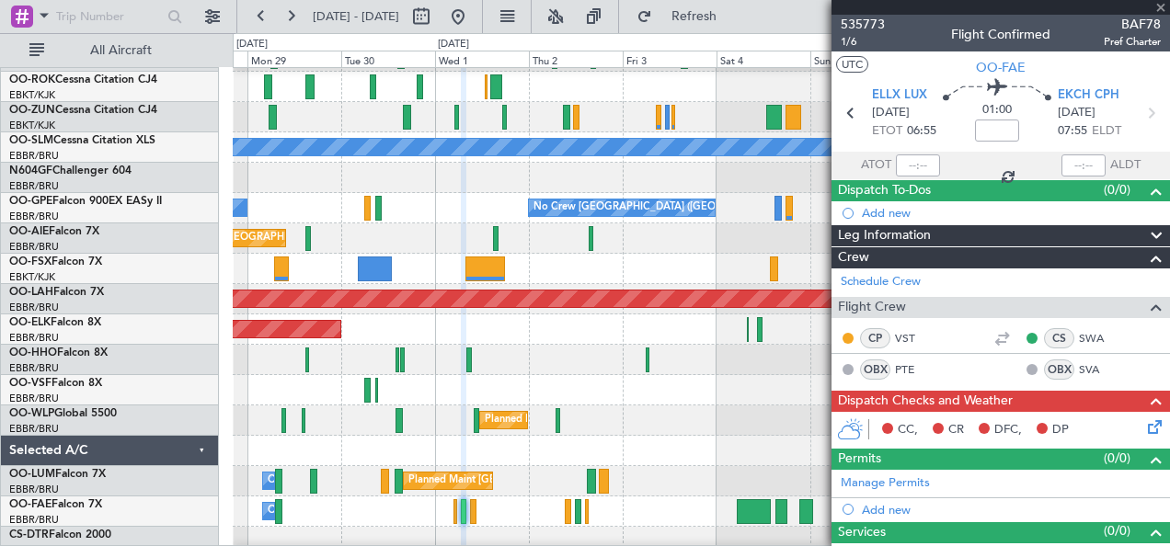
type input "4"
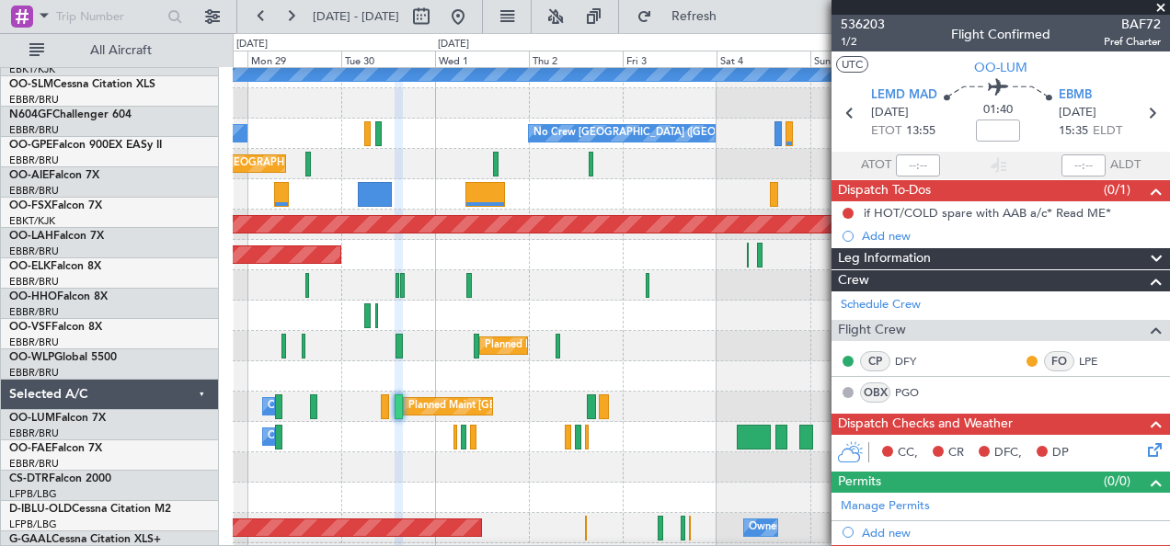
scroll to position [255, 0]
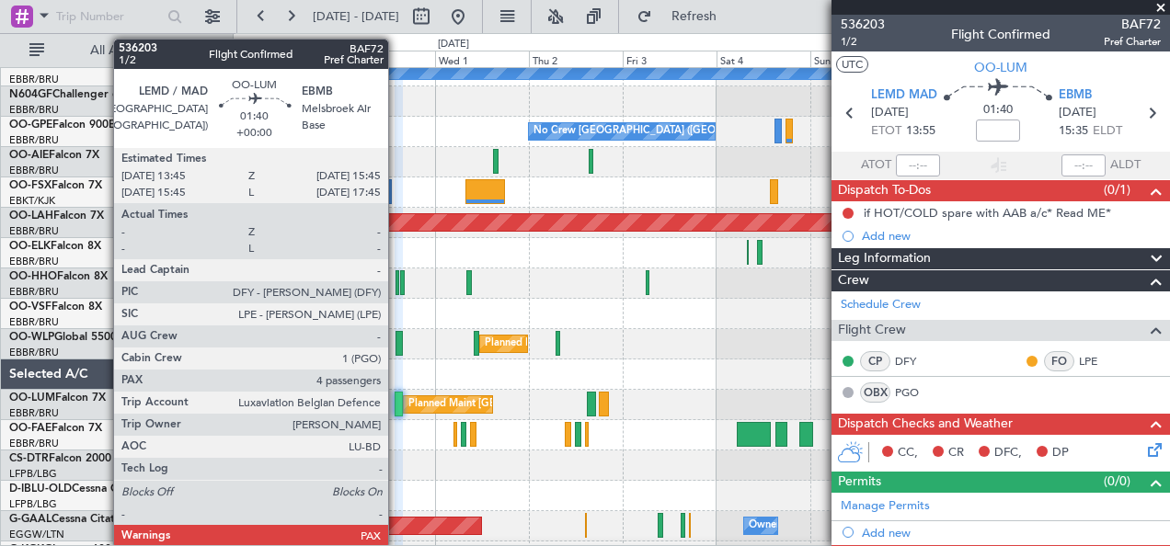
click at [397, 407] on div at bounding box center [399, 404] width 8 height 25
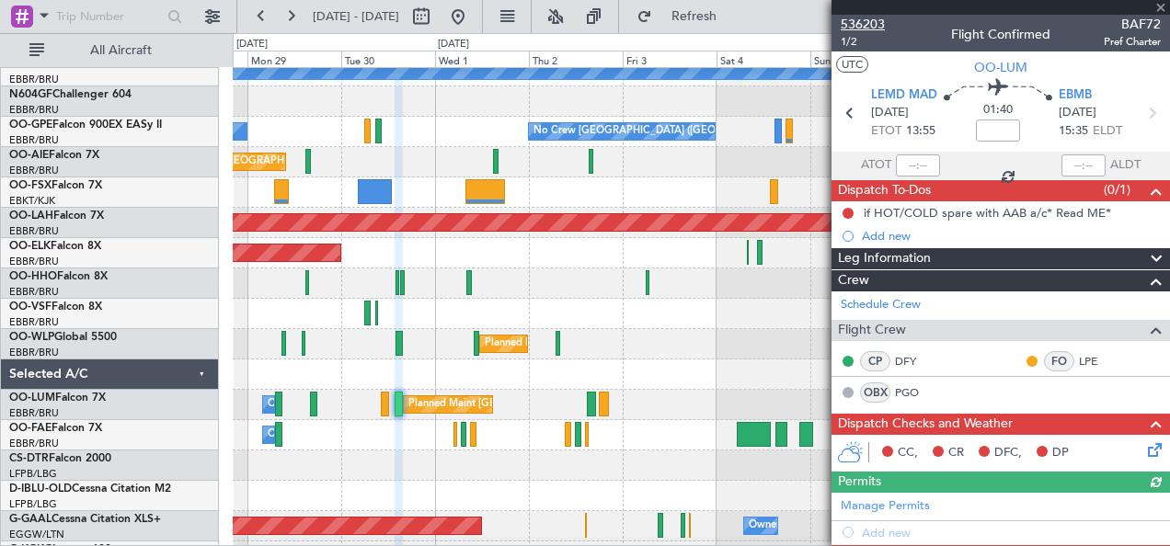
click at [874, 22] on span "536203" at bounding box center [863, 24] width 44 height 19
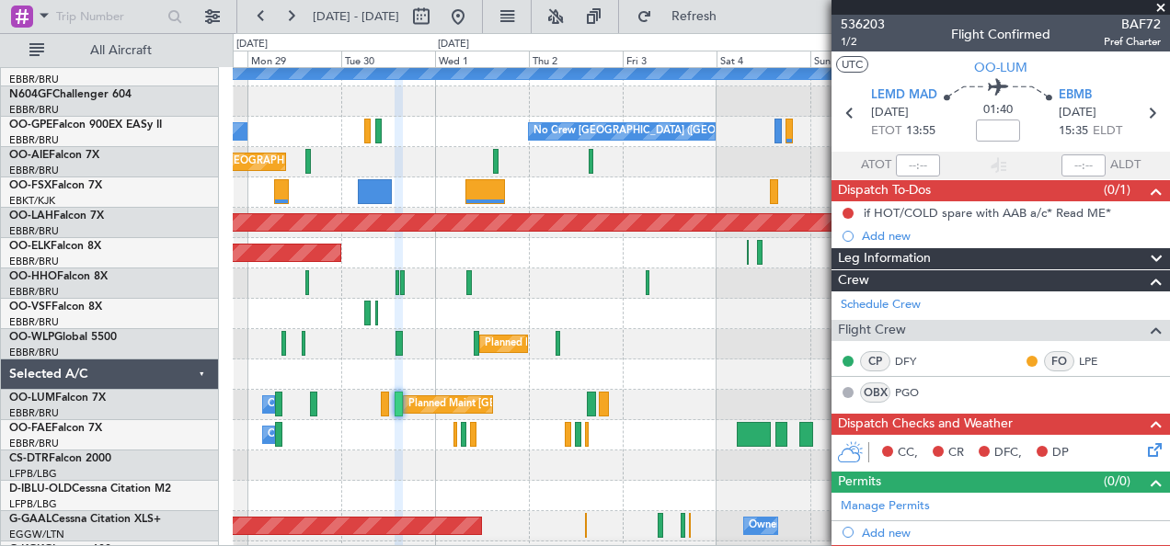
click at [1164, 10] on span at bounding box center [1160, 8] width 18 height 17
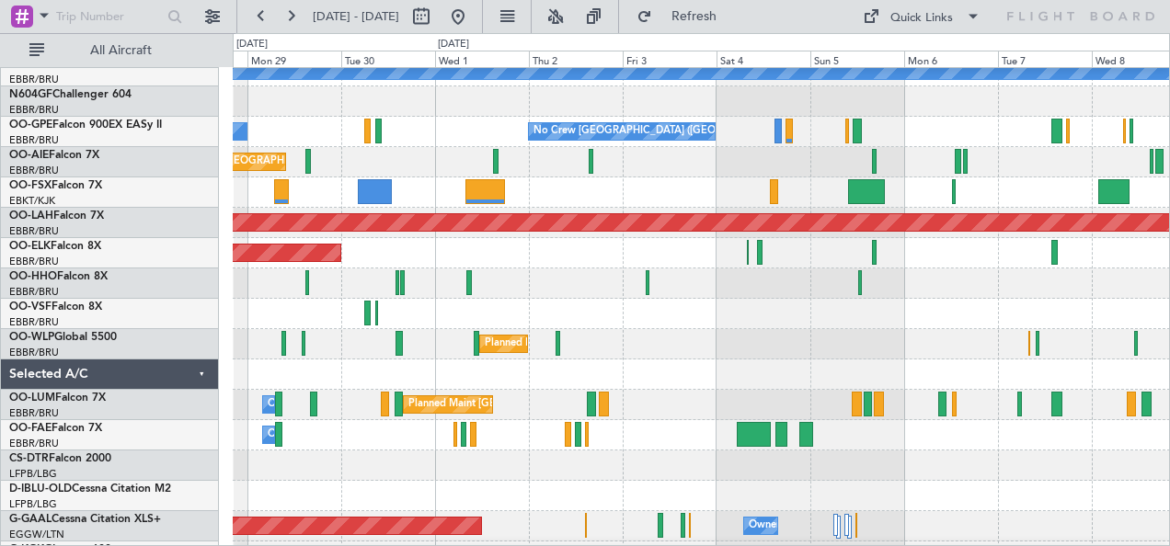
click at [949, 34] on div "0 0 Sun 28 Mon 29 Tue 30 Wed 1 Thu 2 Fri 3 [DATE] Sun 5 Mon 6 Tue 7 [DATE]" at bounding box center [702, 50] width 936 height 33
click at [931, 23] on div "Quick Links" at bounding box center [921, 18] width 63 height 18
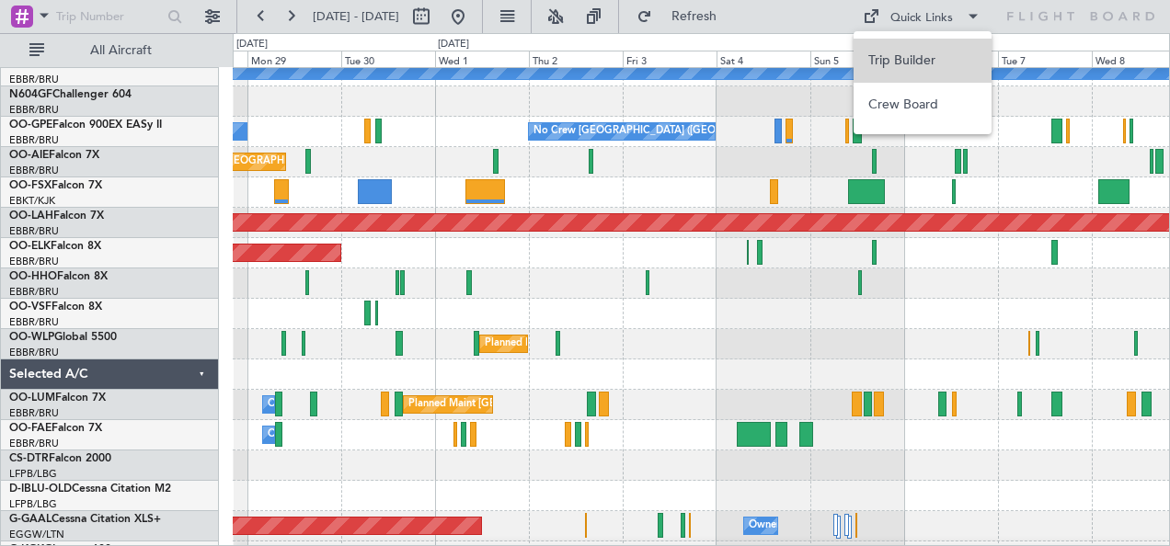
click at [931, 48] on button "Trip Builder" at bounding box center [922, 61] width 138 height 44
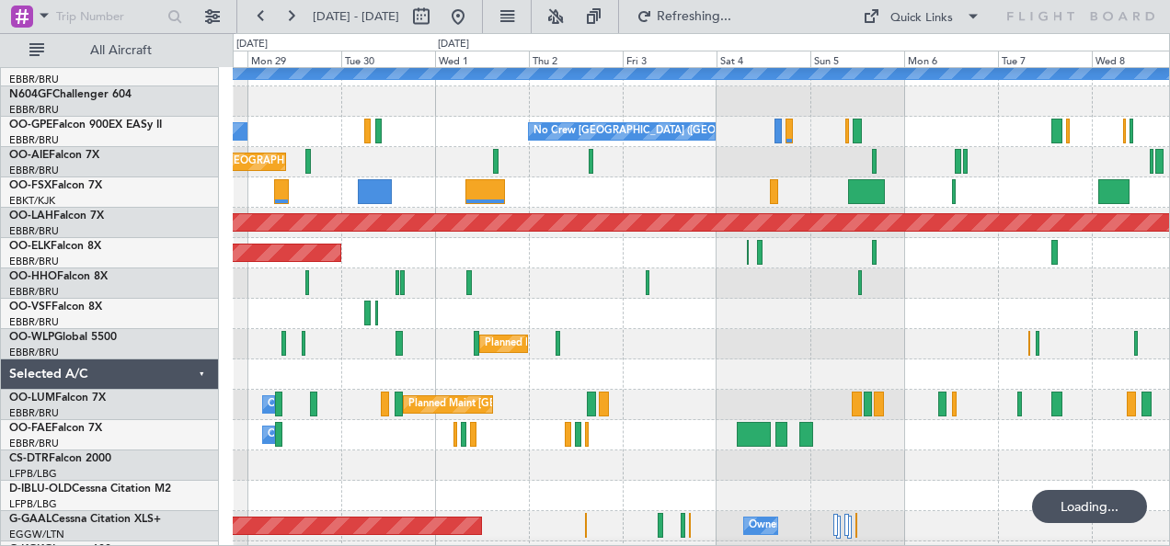
click at [557, 482] on div at bounding box center [701, 496] width 937 height 30
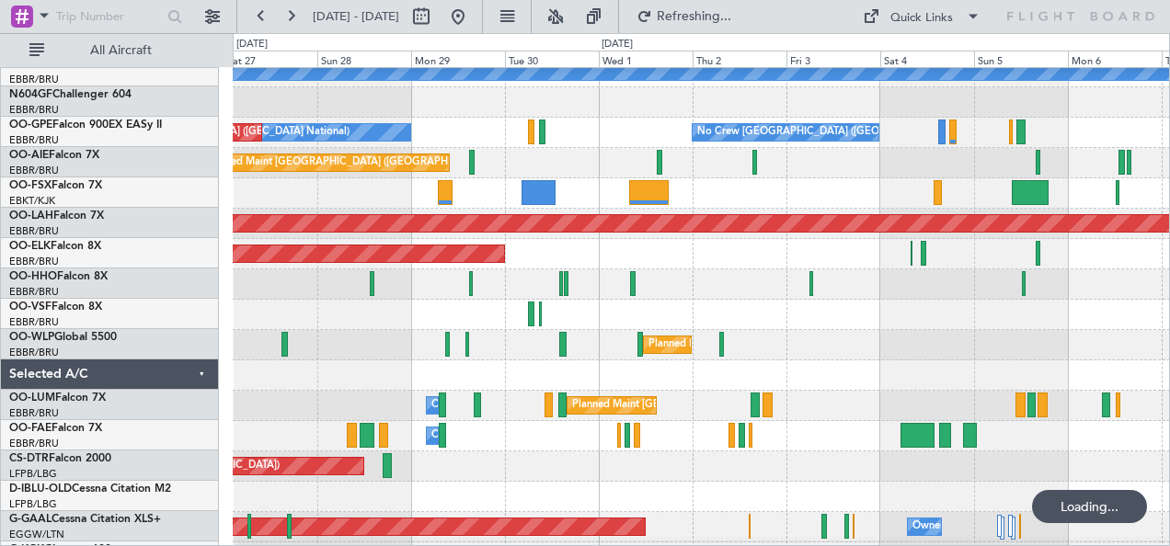
scroll to position [254, 0]
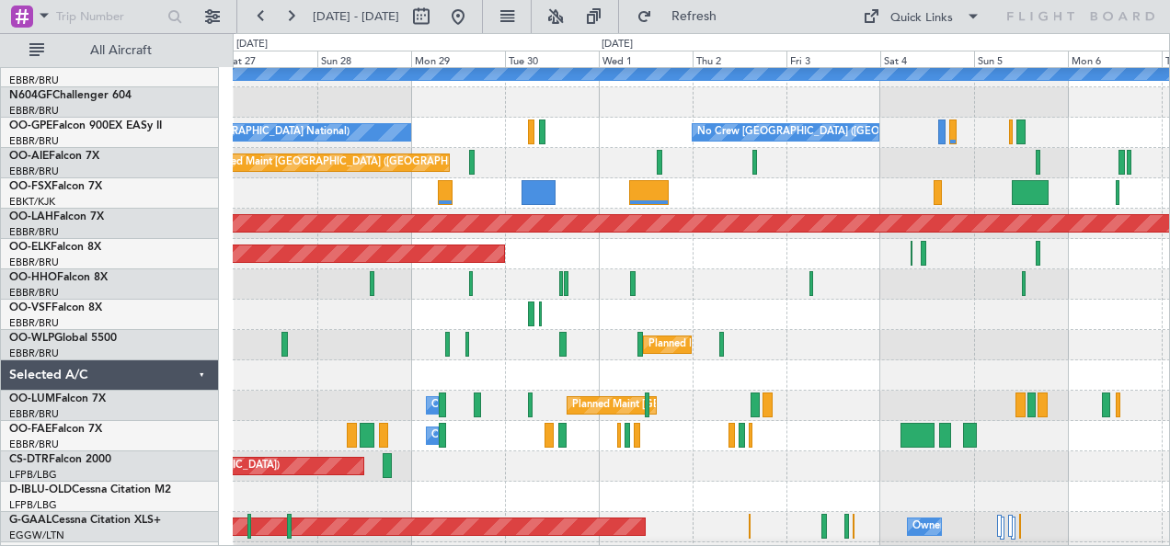
click at [816, 467] on div "Planned Maint Nice ([GEOGRAPHIC_DATA])" at bounding box center [701, 467] width 937 height 30
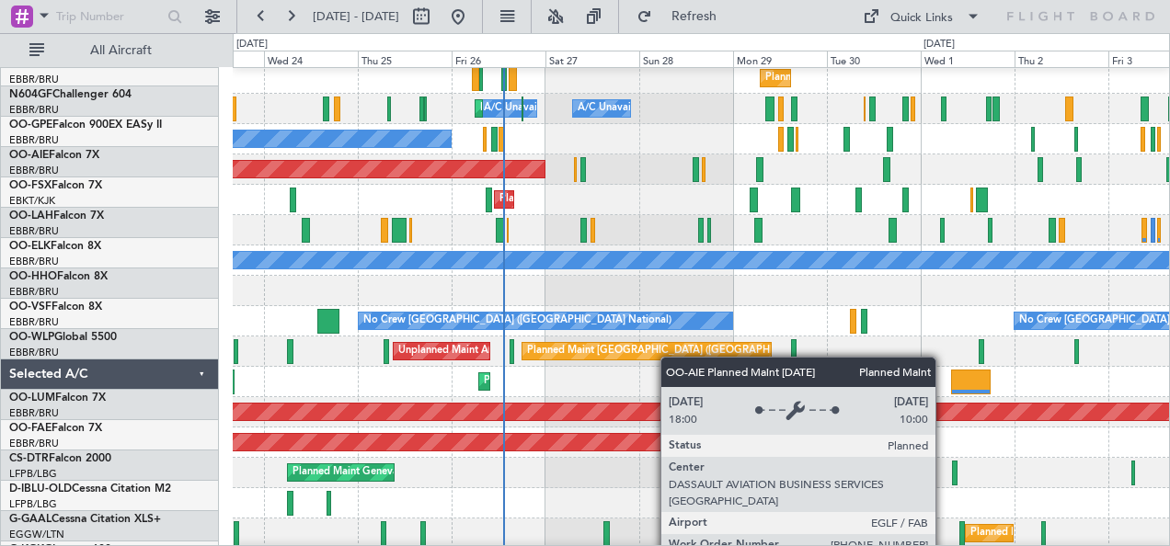
scroll to position [67, 0]
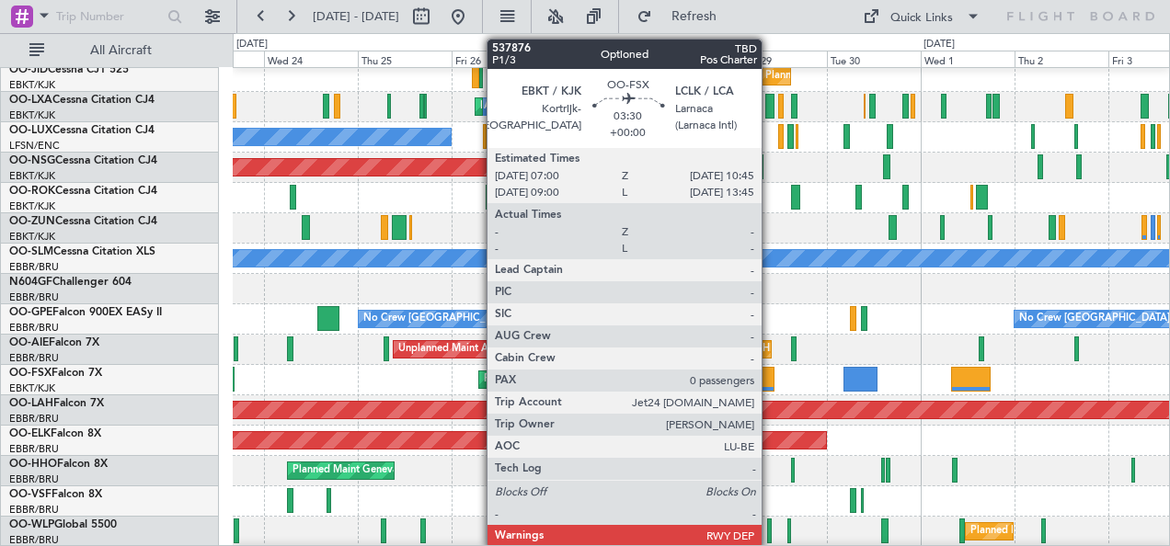
click at [771, 379] on div at bounding box center [767, 379] width 15 height 25
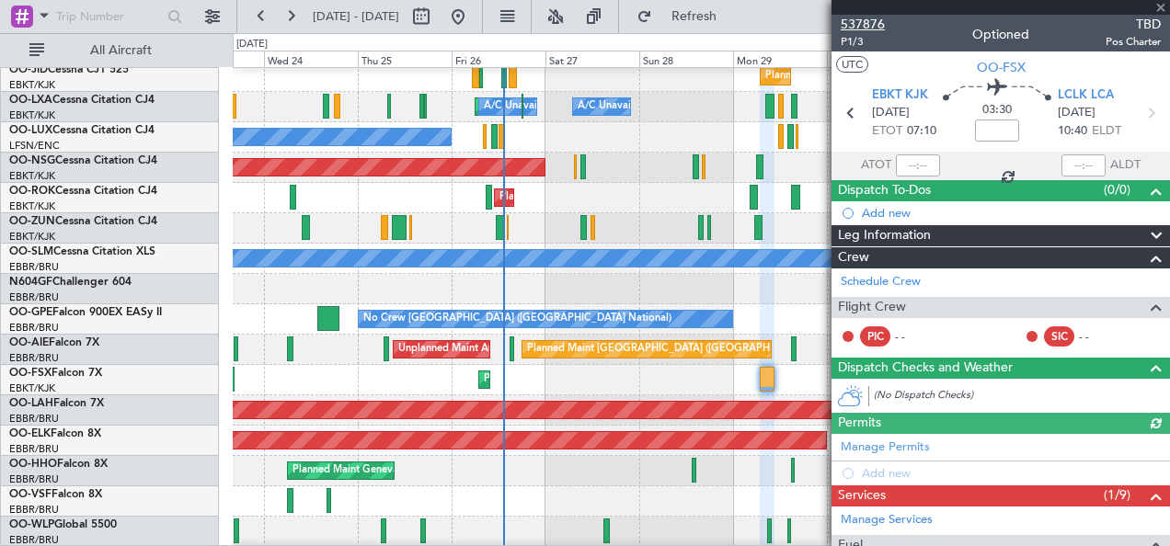
click at [869, 20] on span "537876" at bounding box center [863, 24] width 44 height 19
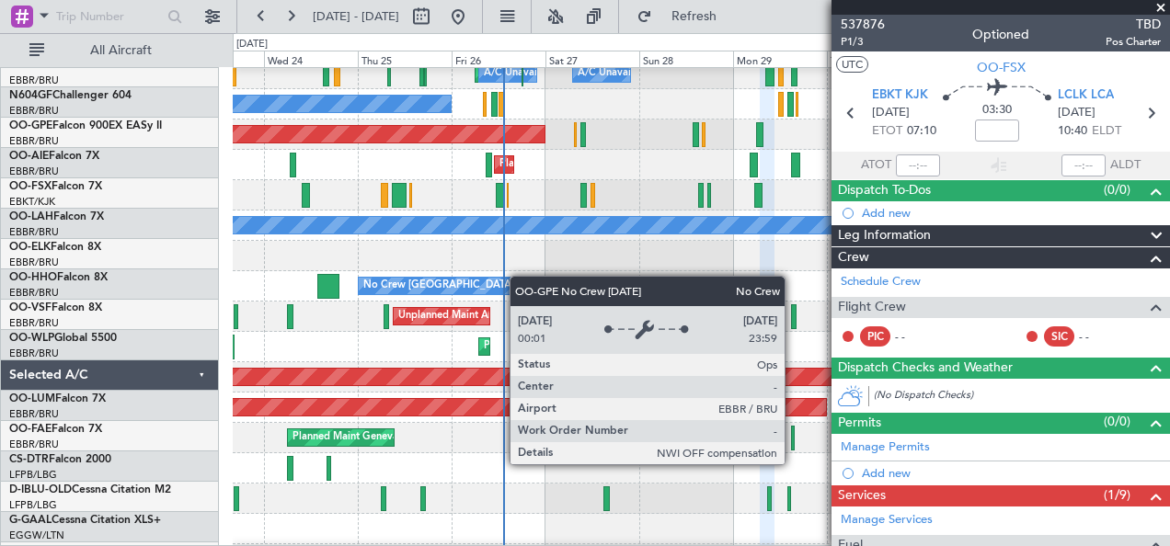
scroll to position [97, 0]
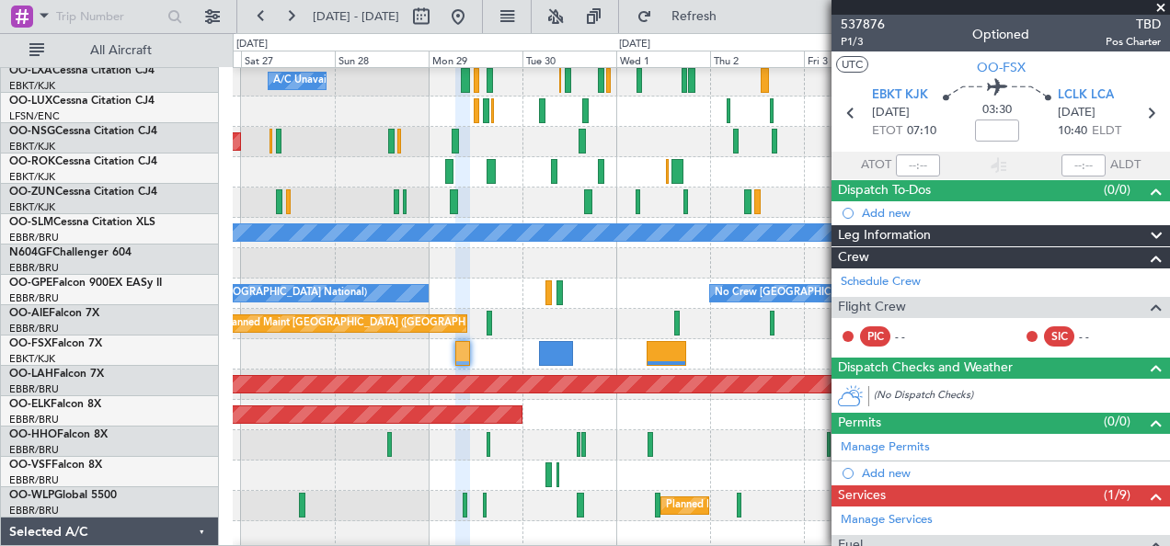
click at [399, 480] on div at bounding box center [701, 476] width 937 height 30
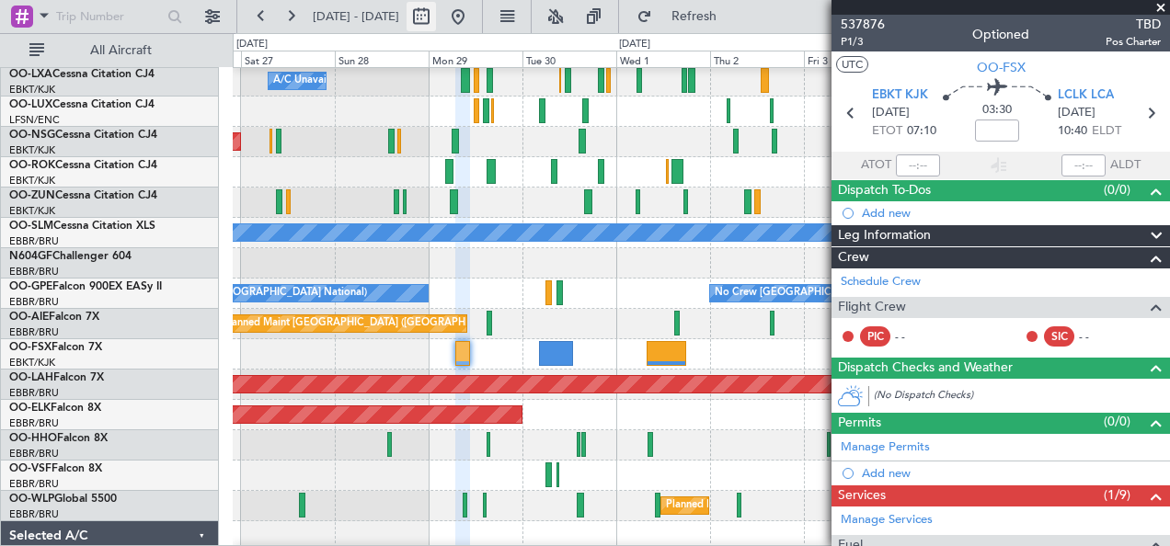
click at [436, 12] on button at bounding box center [421, 16] width 29 height 29
select select "9"
select select "2025"
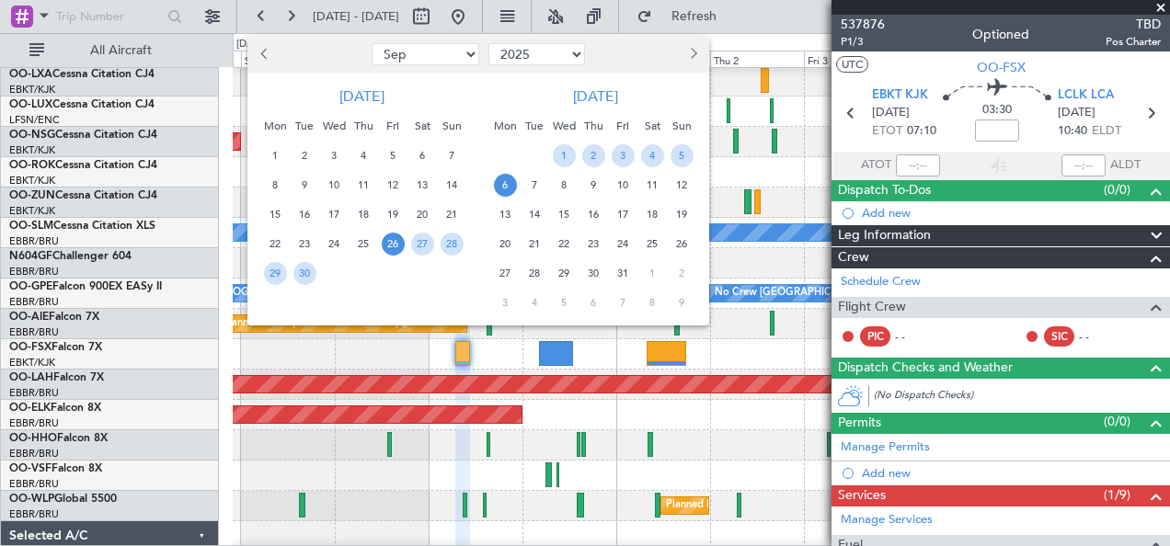
click at [432, 61] on select "Jan Feb Mar Apr May Jun [DATE] Aug Sep Oct Nov Dec" at bounding box center [426, 54] width 108 height 22
select select "12"
click at [372, 43] on select "Jan Feb Mar Apr May Jun [DATE] Aug Sep Oct Nov Dec" at bounding box center [426, 54] width 108 height 22
click at [271, 155] on span "1" at bounding box center [275, 155] width 23 height 23
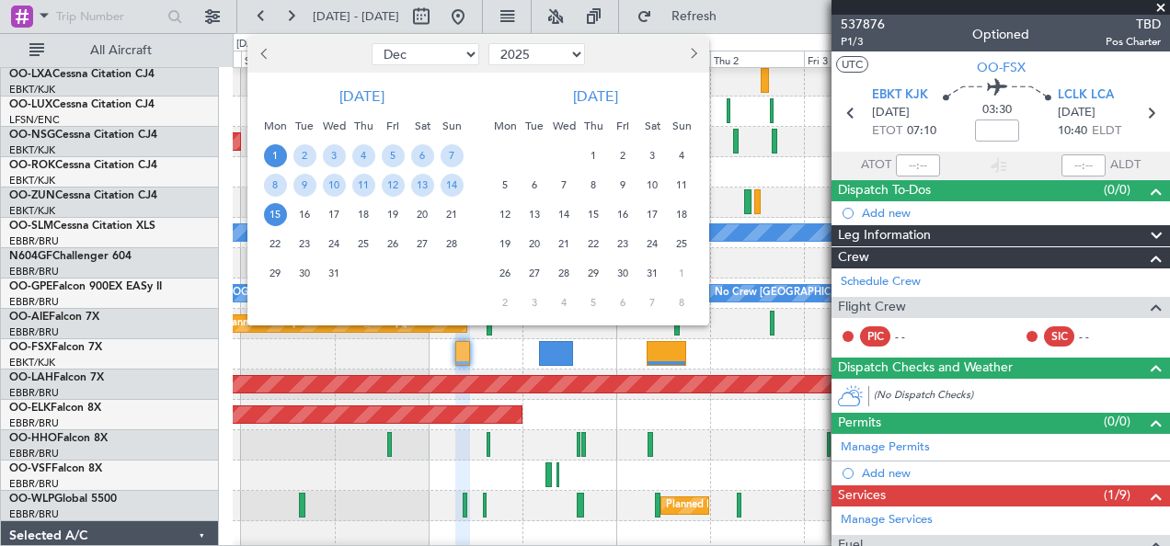
click at [280, 215] on span "15" at bounding box center [275, 214] width 23 height 23
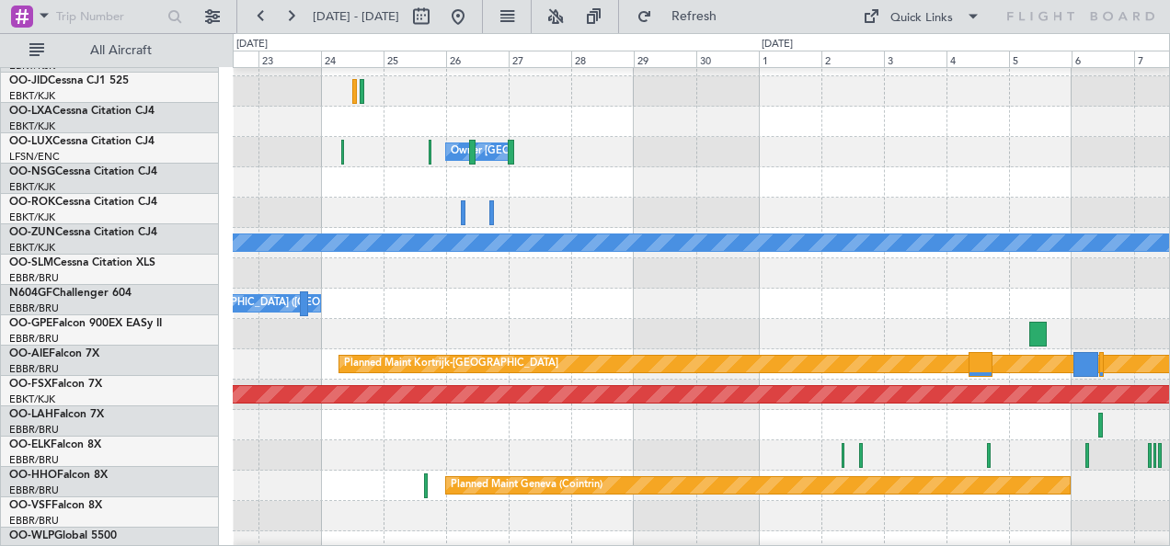
scroll to position [73, 0]
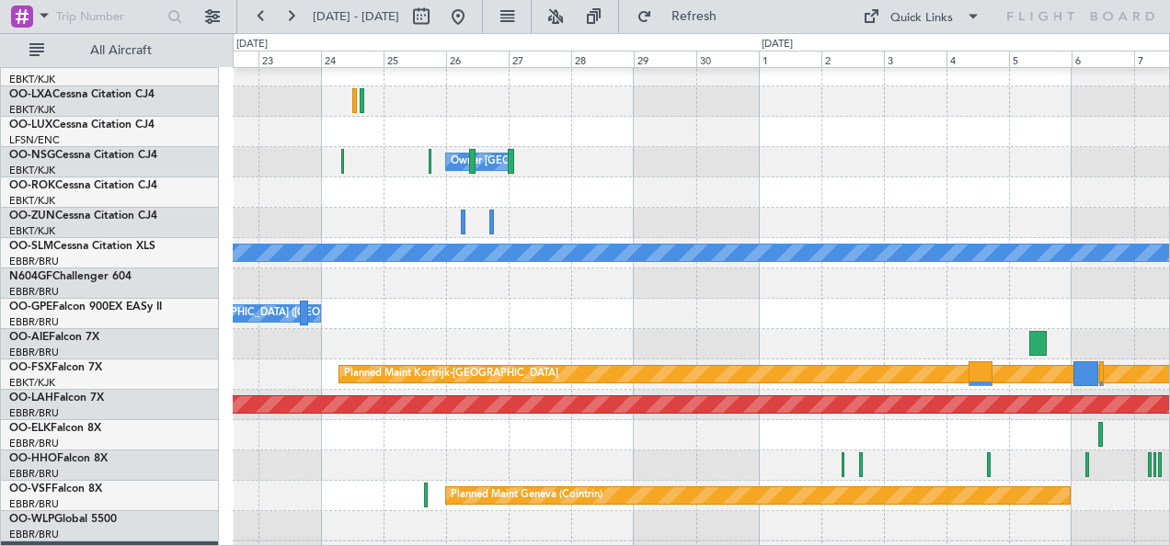
click at [1169, 302] on html "[DATE] - [DATE] Refresh Quick Links All Aircraft Owner [GEOGRAPHIC_DATA]-[GEOGR…" at bounding box center [585, 273] width 1170 height 546
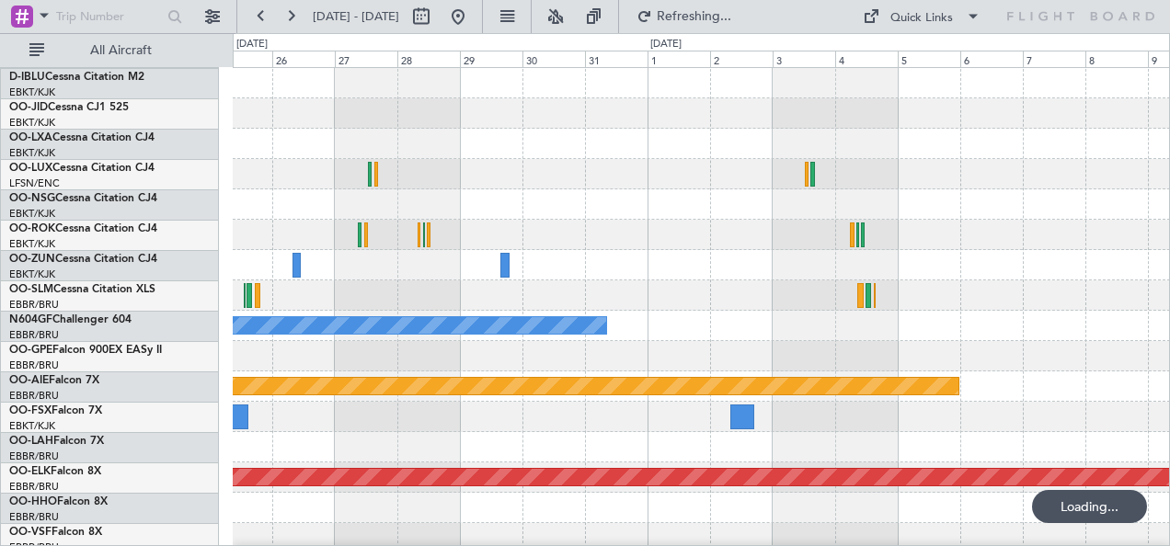
scroll to position [0, 0]
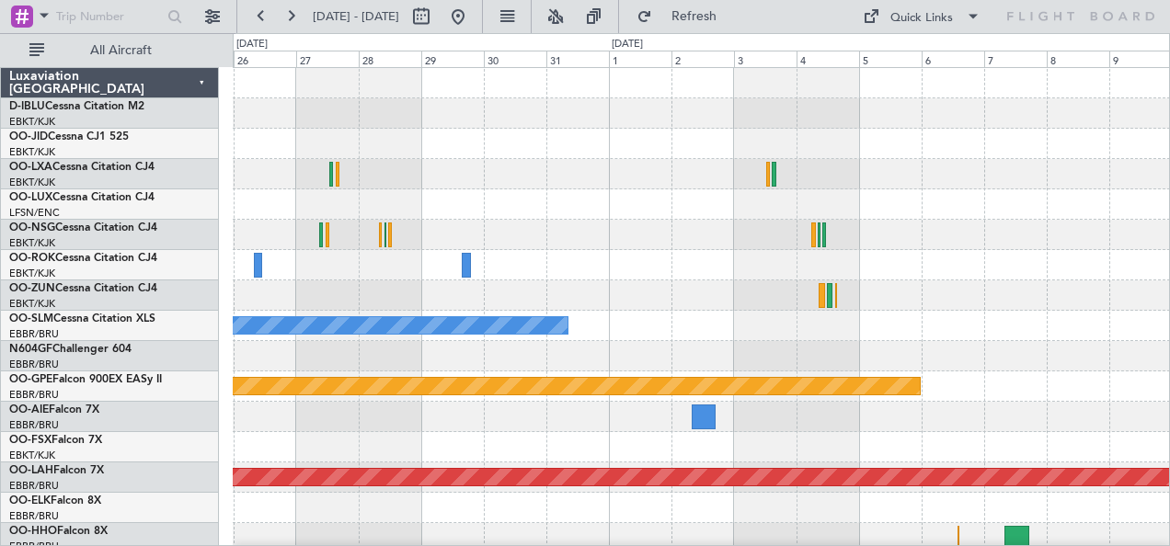
click at [1169, 491] on html "[DATE] - [DATE] Refresh Quick Links All Aircraft A/C Unavailable [GEOGRAPHIC_DA…" at bounding box center [585, 273] width 1170 height 546
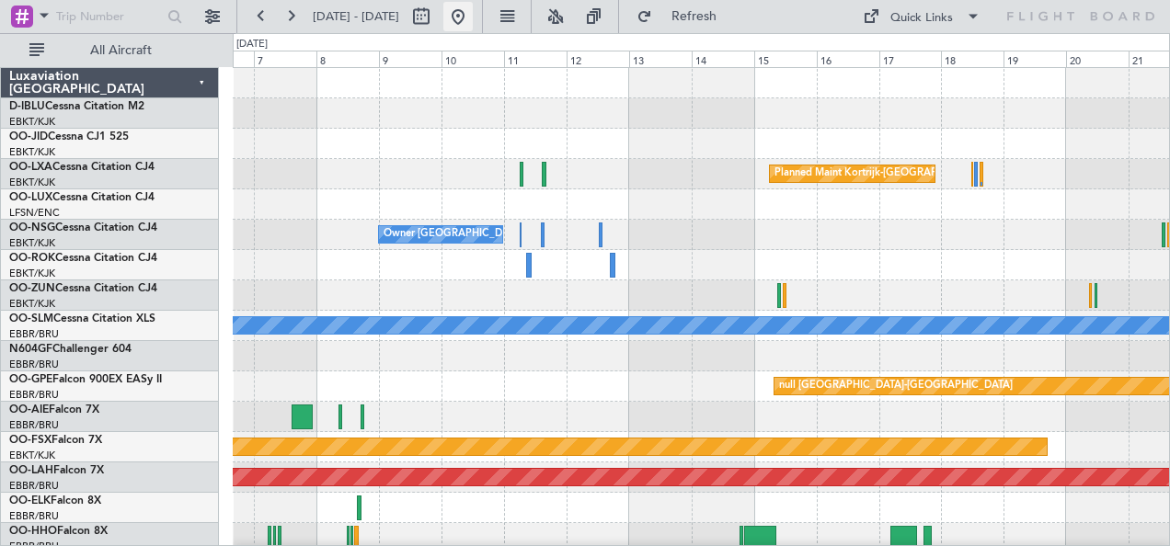
click at [473, 28] on button at bounding box center [457, 16] width 29 height 29
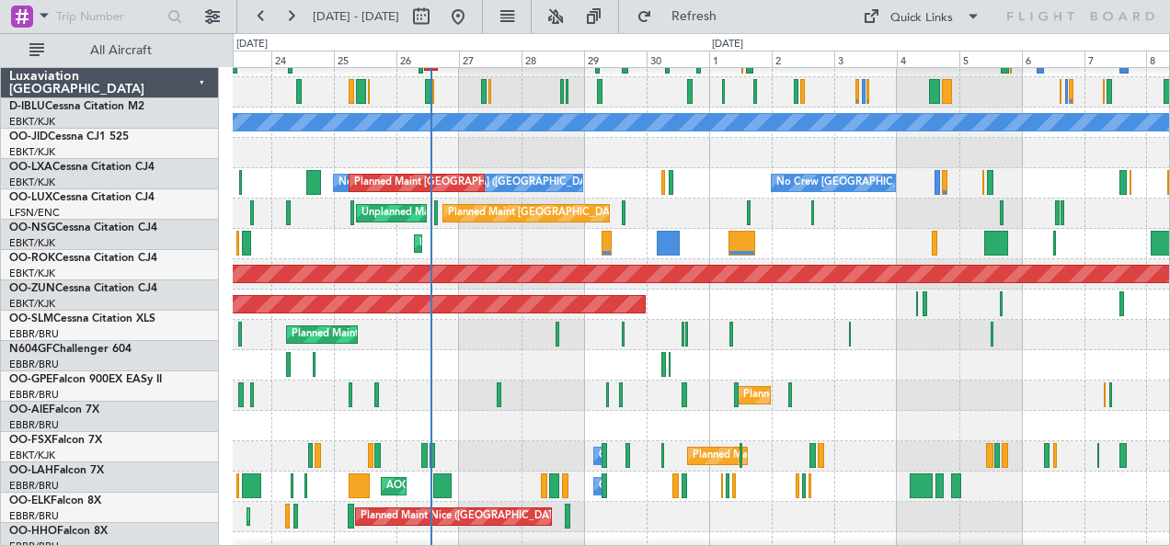
scroll to position [203, 0]
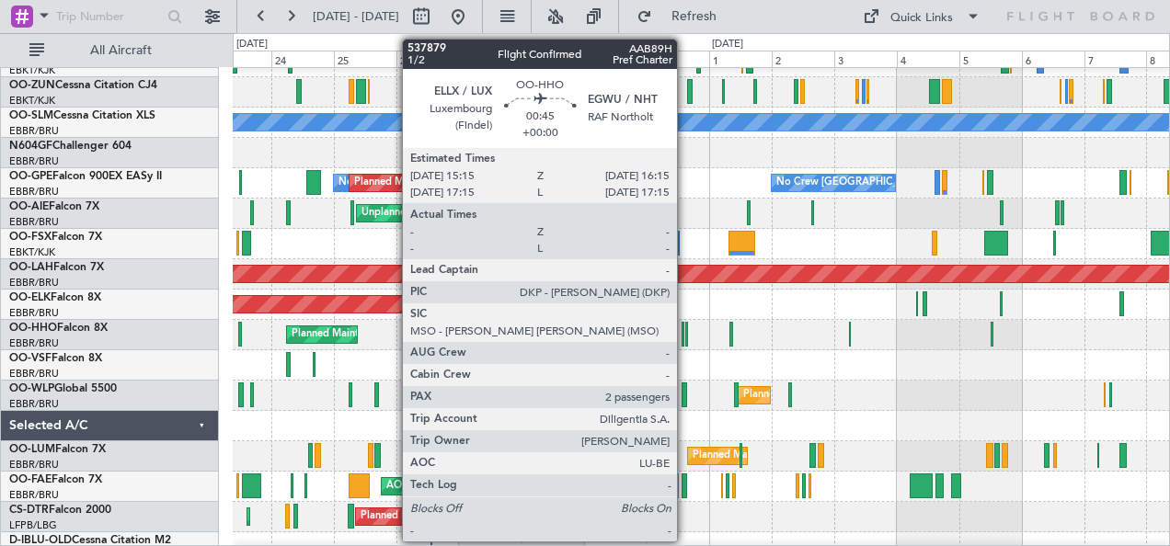
click at [686, 338] on div at bounding box center [686, 334] width 3 height 25
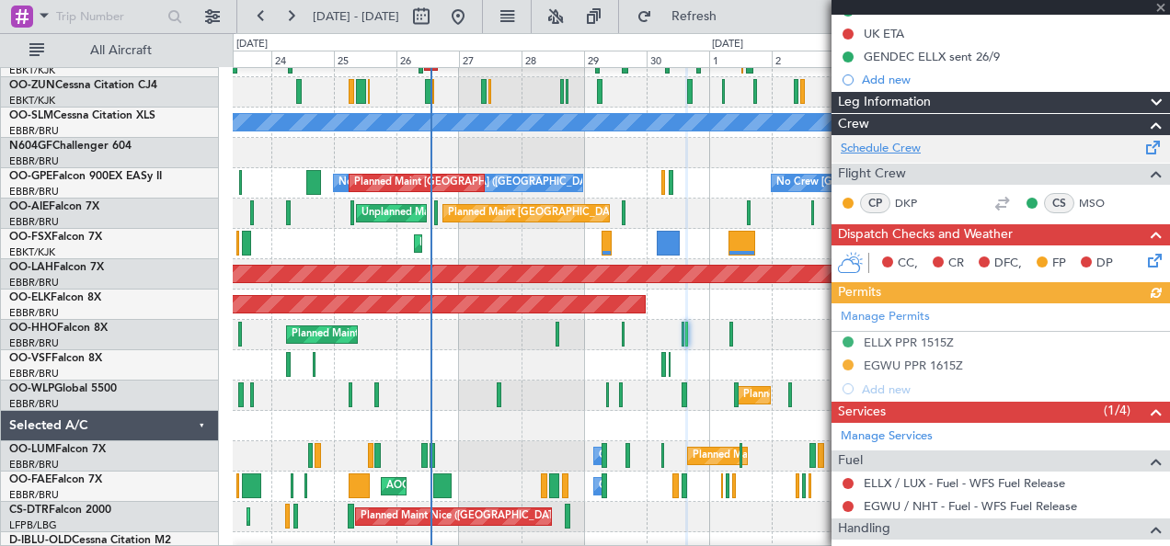
scroll to position [418, 0]
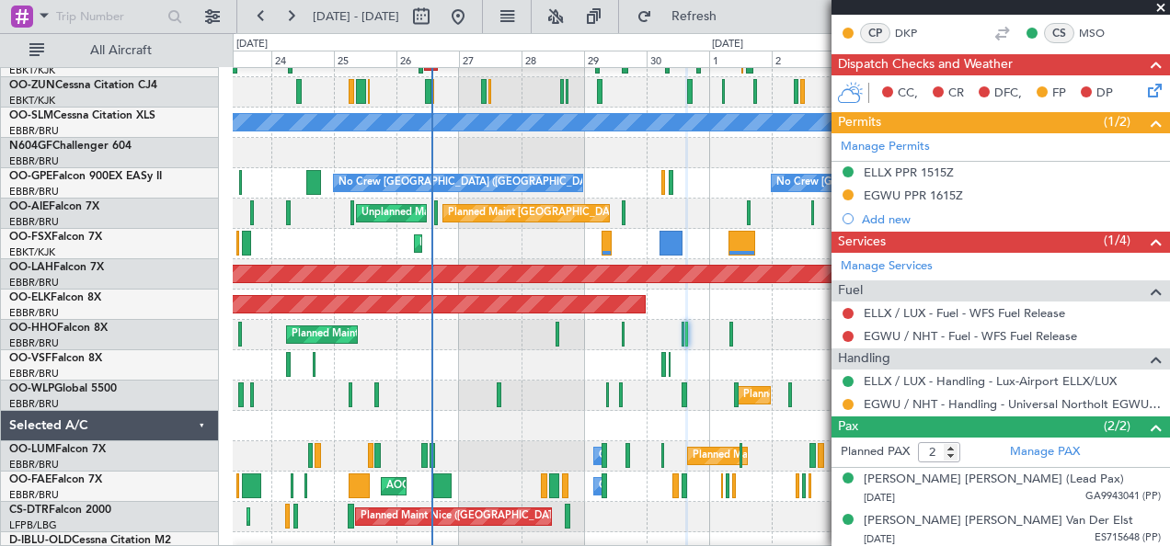
click at [385, 350] on div "Planned Maint Geneva (Cointrin)" at bounding box center [701, 335] width 937 height 30
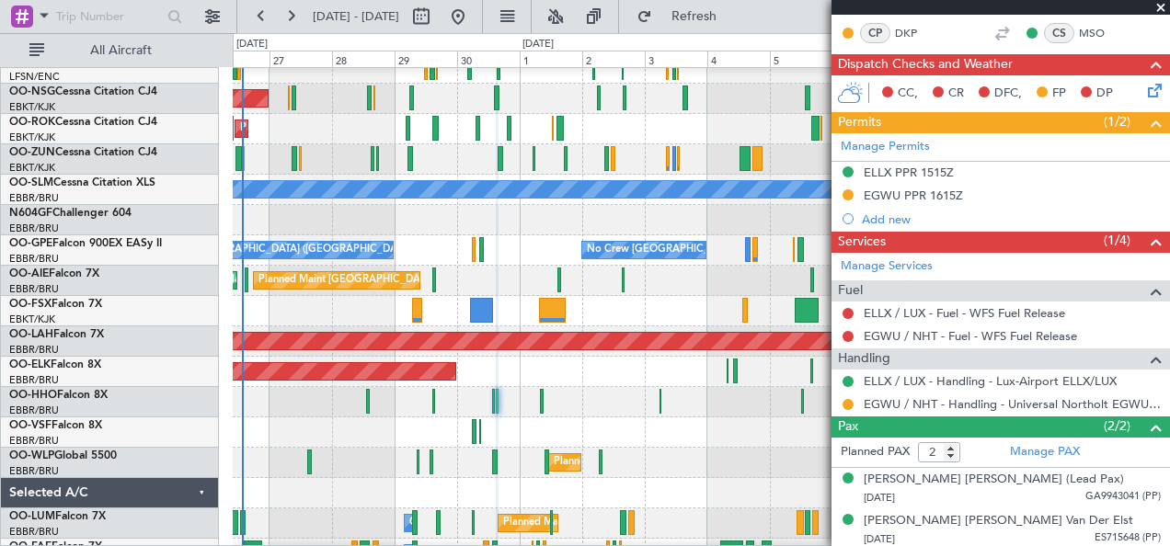
scroll to position [0, 0]
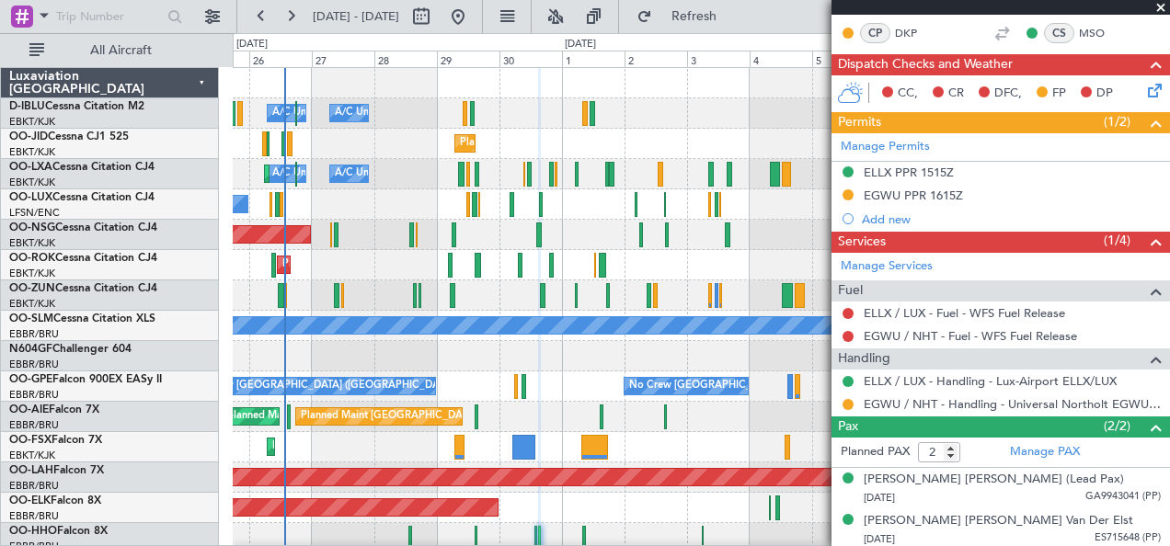
click at [655, 545] on html "[DATE] - [DATE] Refresh Quick Links All Aircraft A/C Unavailable [GEOGRAPHIC_DA…" at bounding box center [585, 273] width 1170 height 546
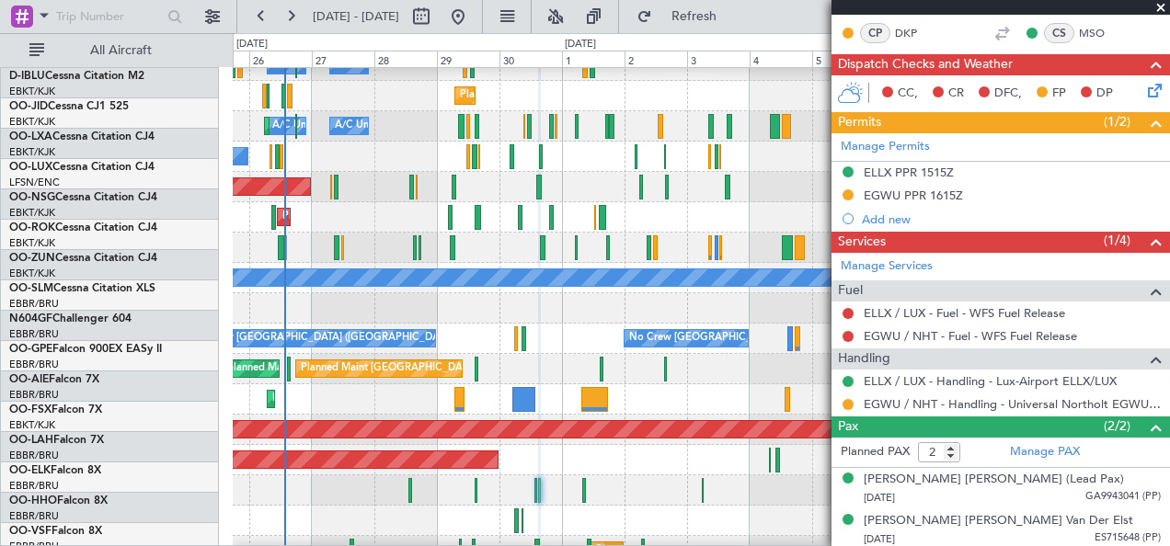
scroll to position [52, 0]
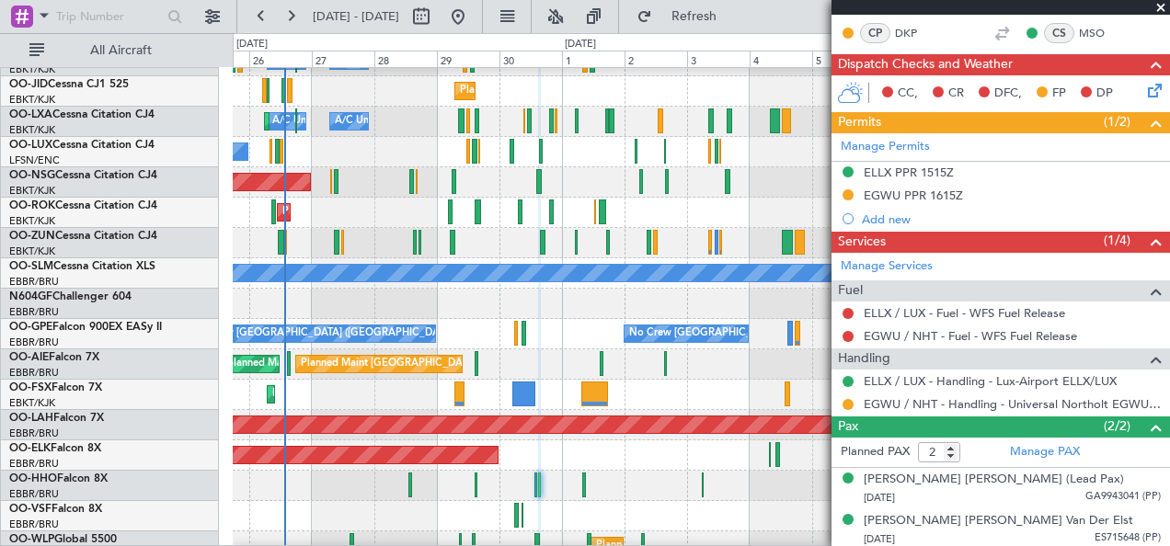
click at [657, 475] on div "Planned Maint Geneva (Cointrin)" at bounding box center [701, 486] width 937 height 30
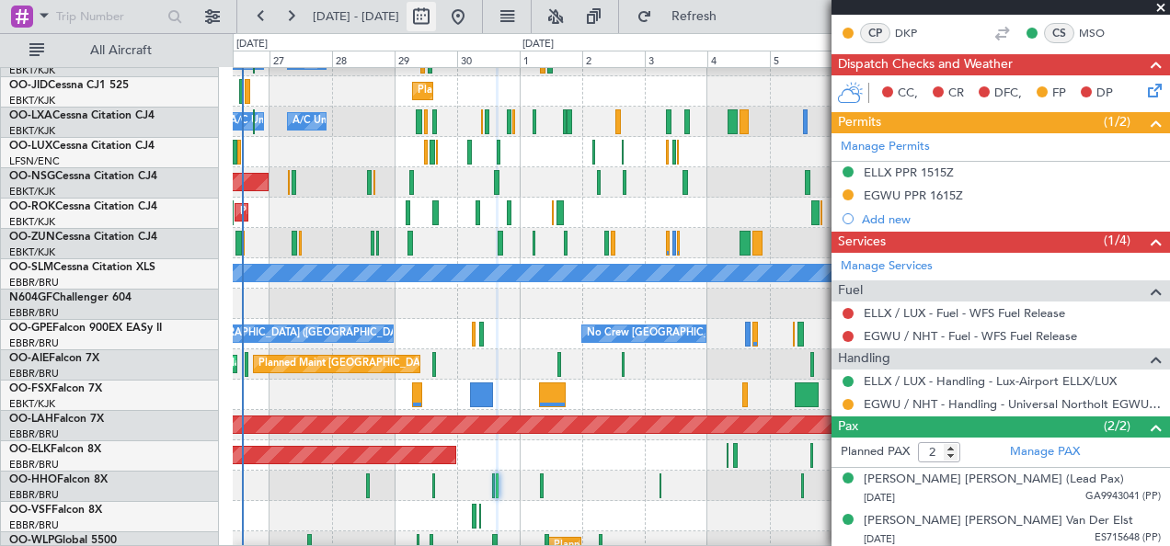
click at [436, 22] on button at bounding box center [421, 16] width 29 height 29
select select "9"
select select "2025"
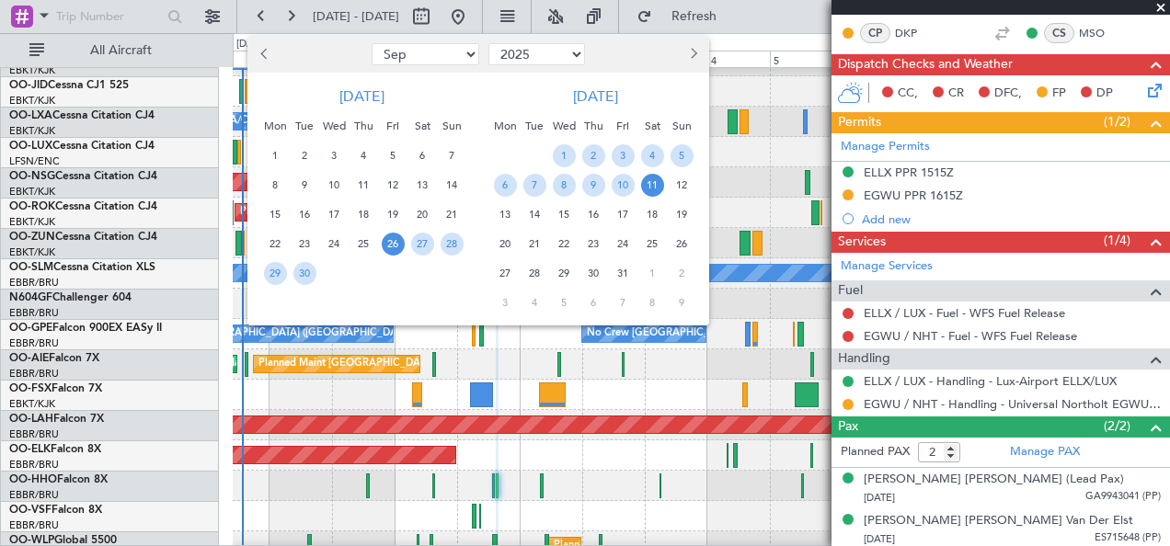
click at [403, 61] on select "Jan Feb Mar Apr May Jun [DATE] Aug Sep Oct Nov Dec" at bounding box center [426, 54] width 108 height 22
select select "12"
click at [372, 43] on select "Jan Feb Mar Apr May Jun [DATE] Aug Sep Oct Nov Dec" at bounding box center [426, 54] width 108 height 22
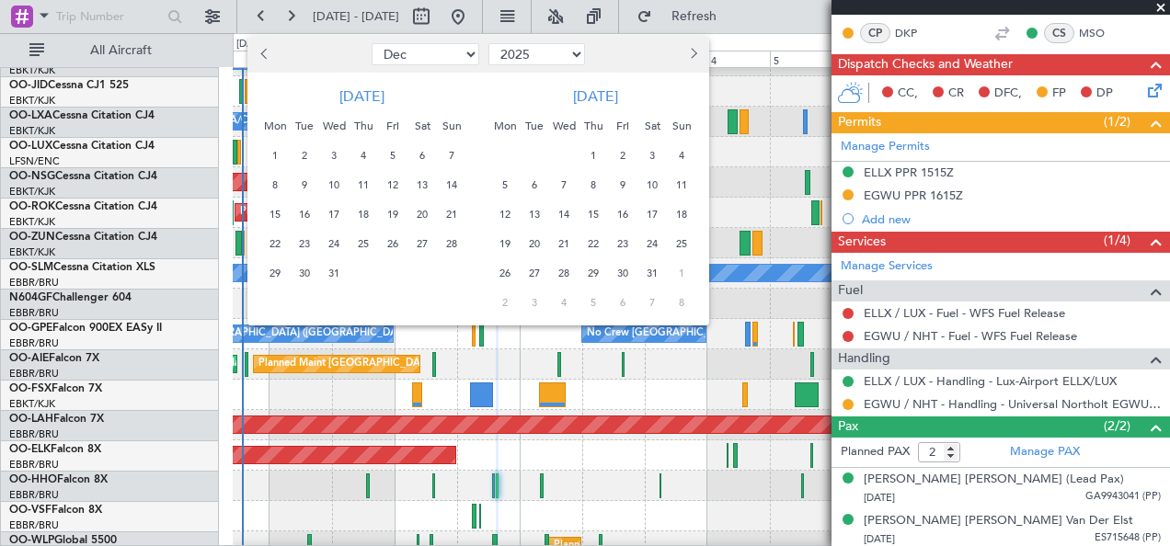
click at [395, 191] on span "12" at bounding box center [393, 185] width 23 height 23
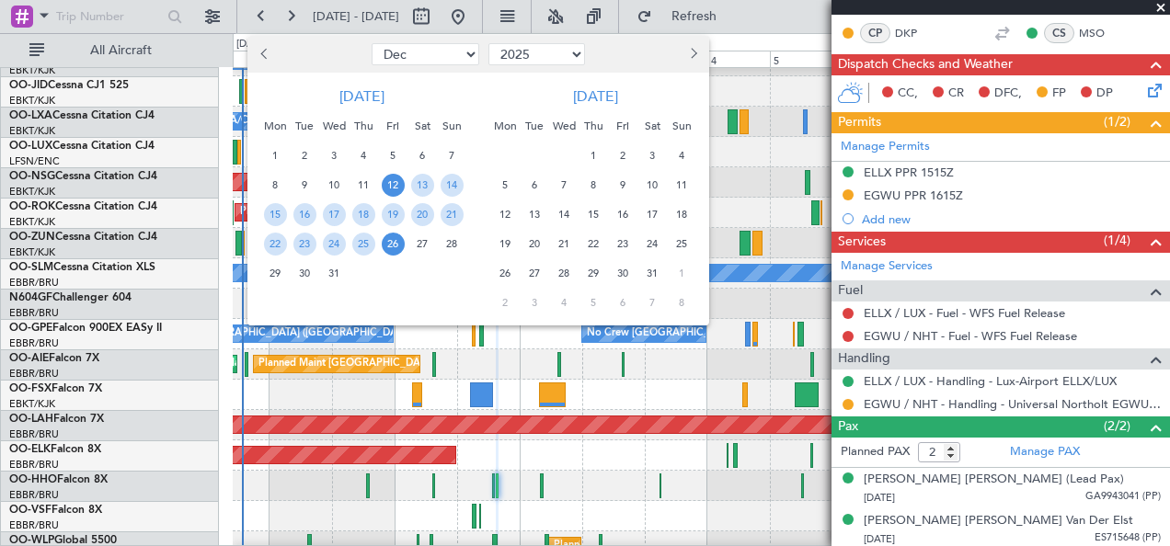
click at [398, 237] on span "26" at bounding box center [393, 244] width 23 height 23
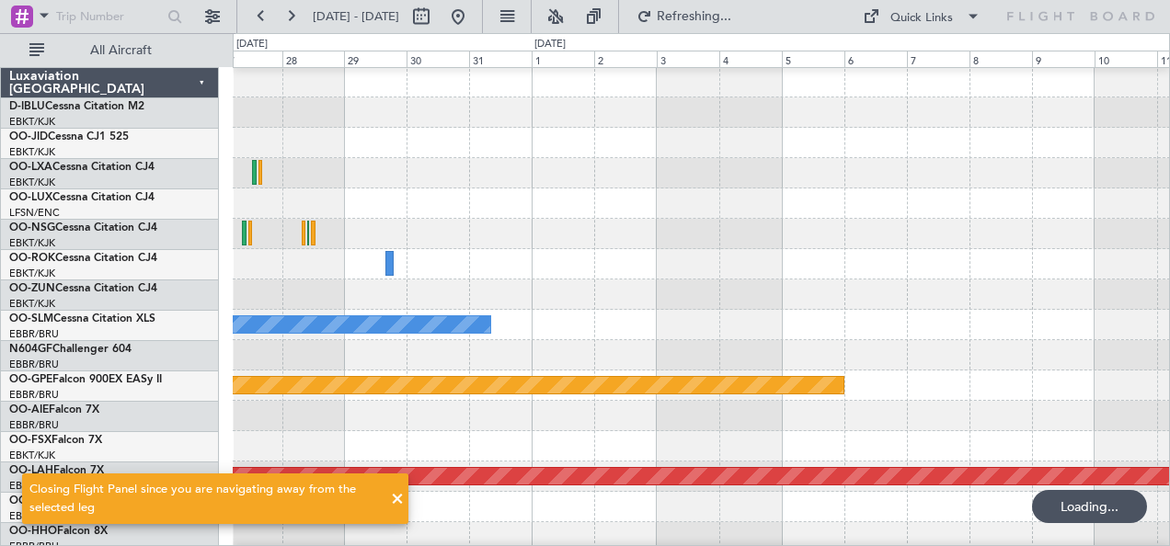
scroll to position [20, 0]
